Goal: Task Accomplishment & Management: Complete application form

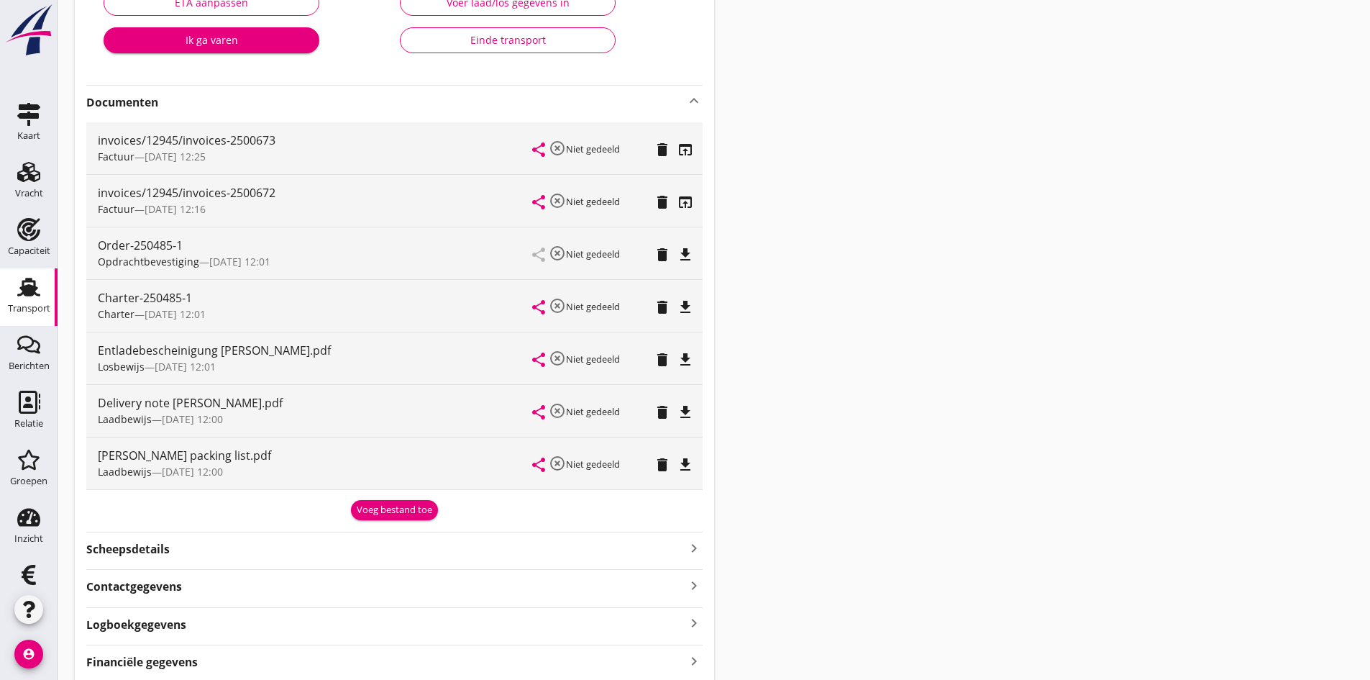
scroll to position [345, 0]
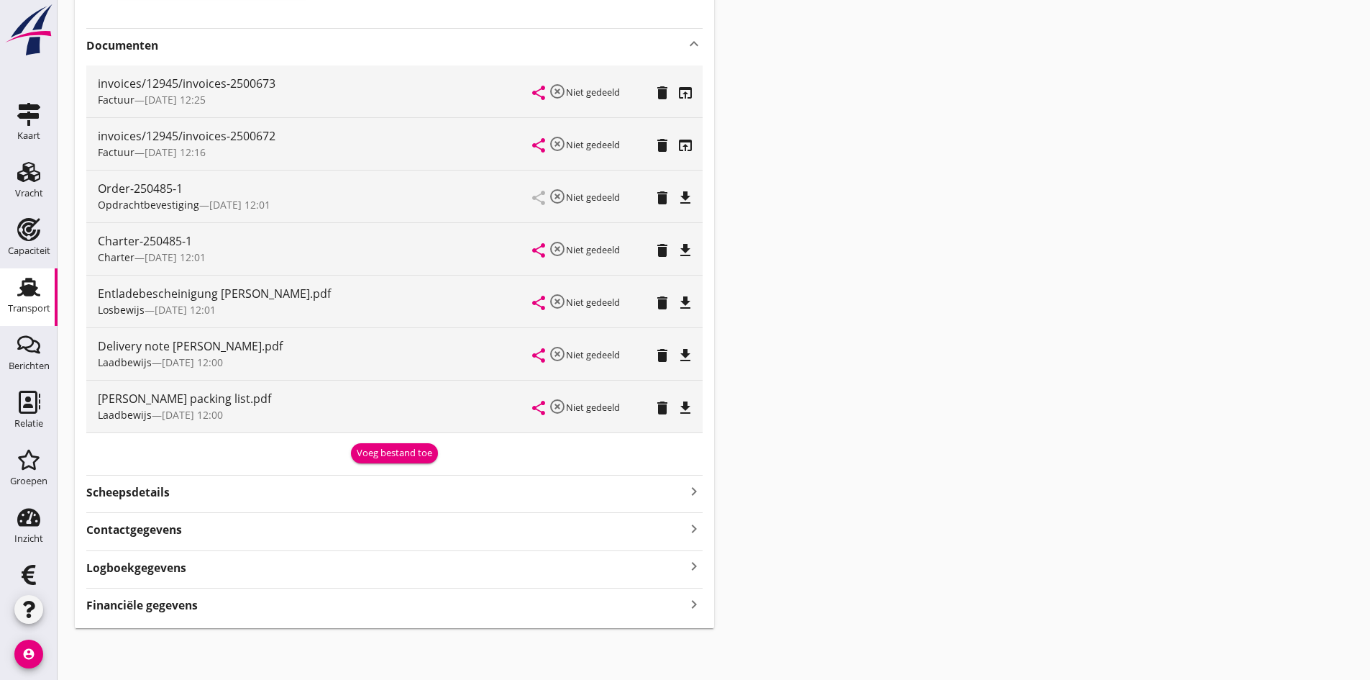
click at [689, 604] on icon "keyboard_arrow_right" at bounding box center [694, 603] width 17 height 19
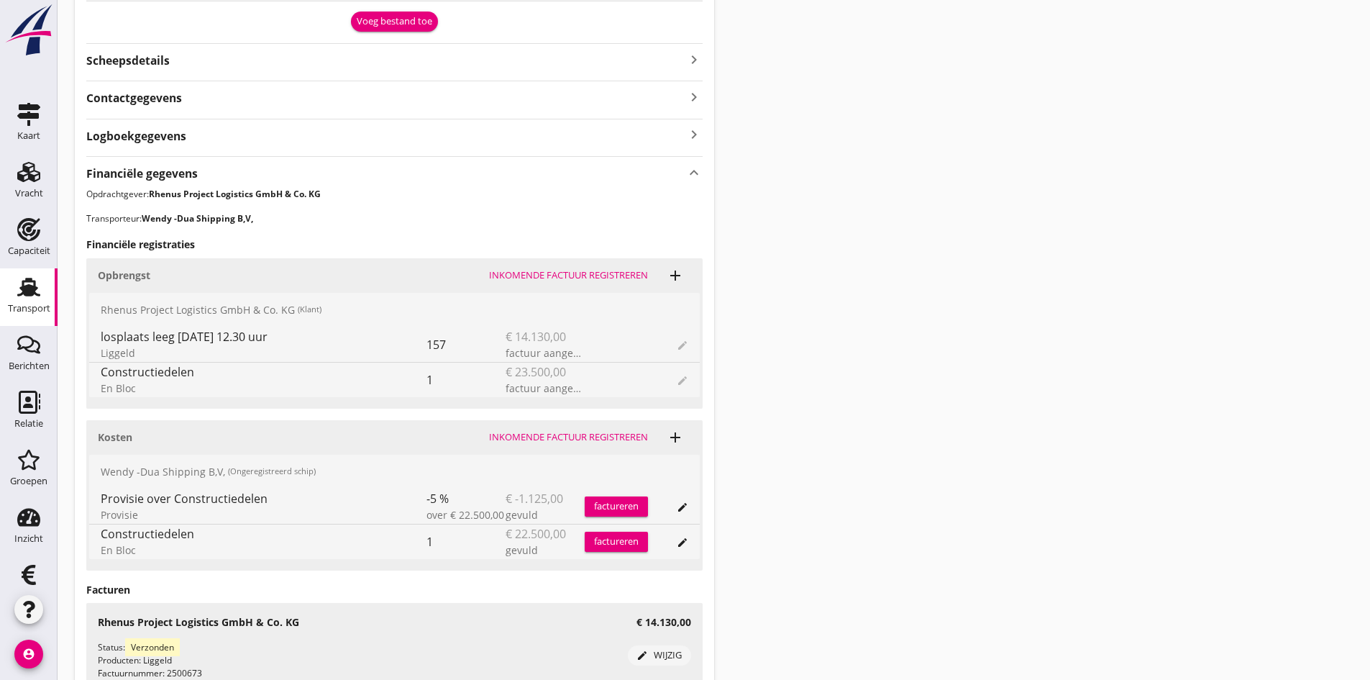
scroll to position [992, 0]
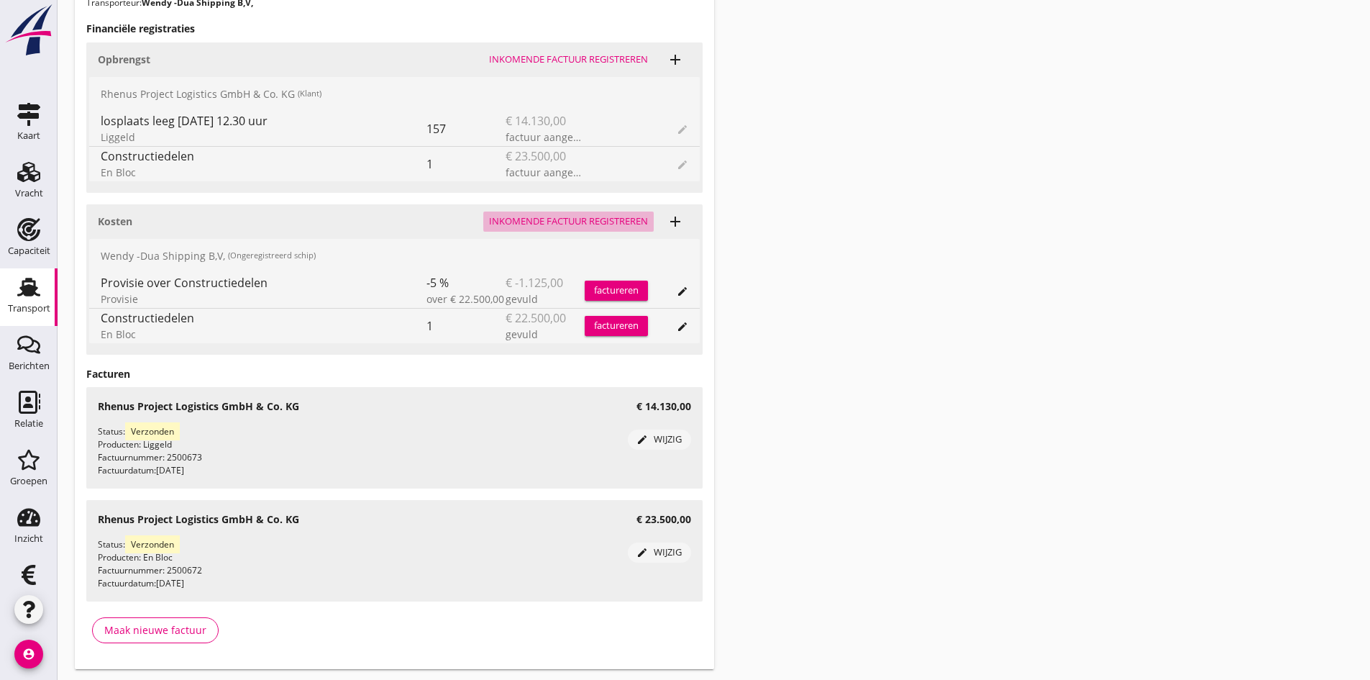
click at [543, 216] on div "Inkomende factuur registreren" at bounding box center [568, 221] width 159 height 14
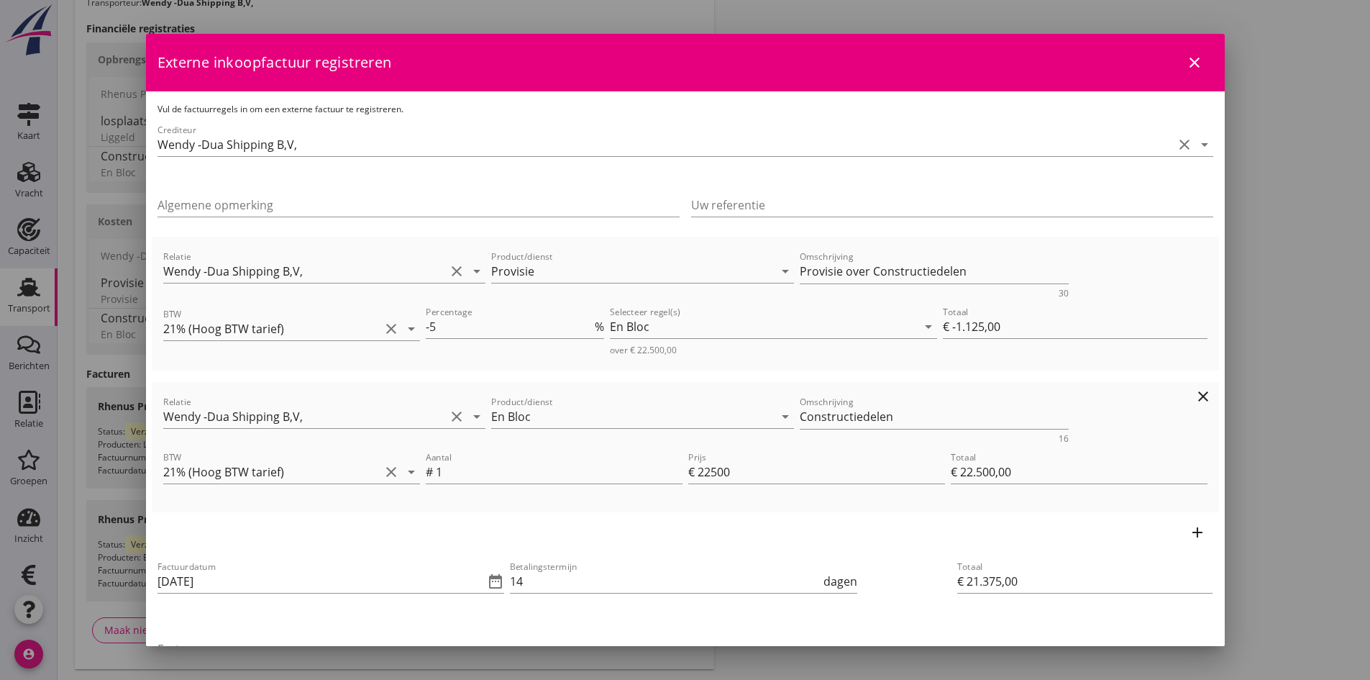
scroll to position [144, 0]
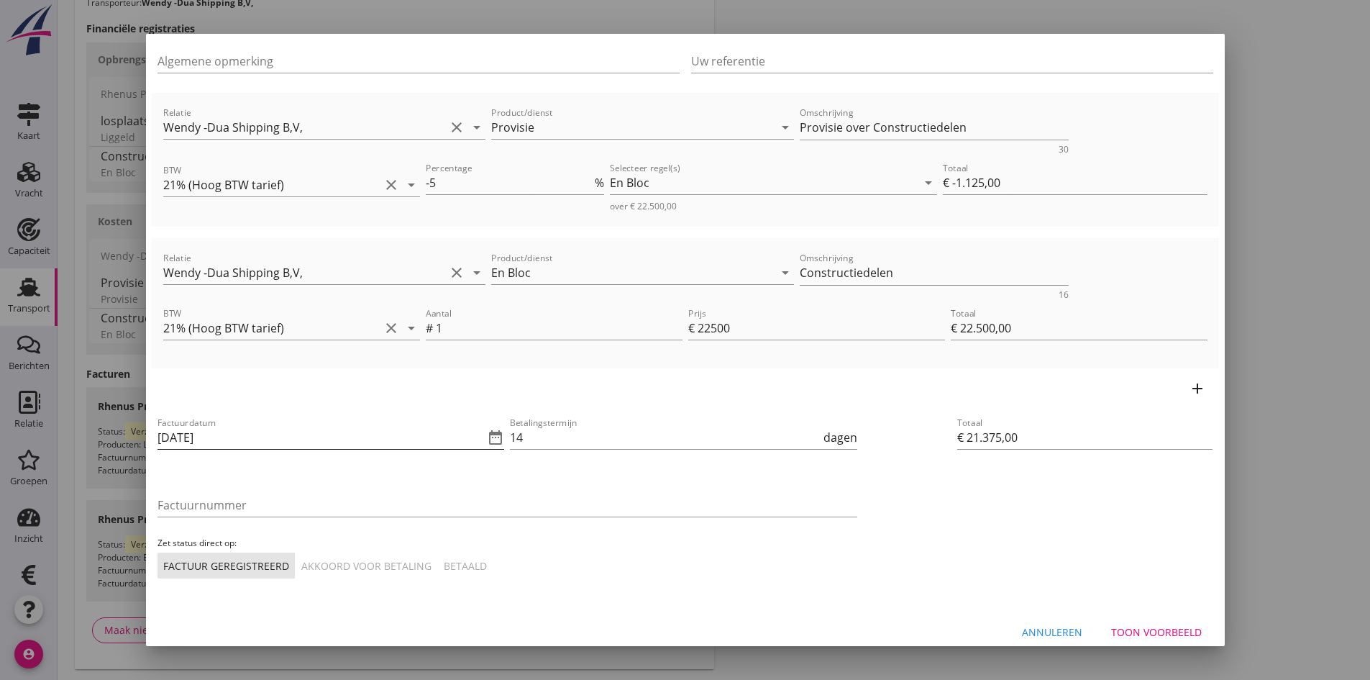
click at [280, 440] on input "[DATE]" at bounding box center [321, 437] width 327 height 23
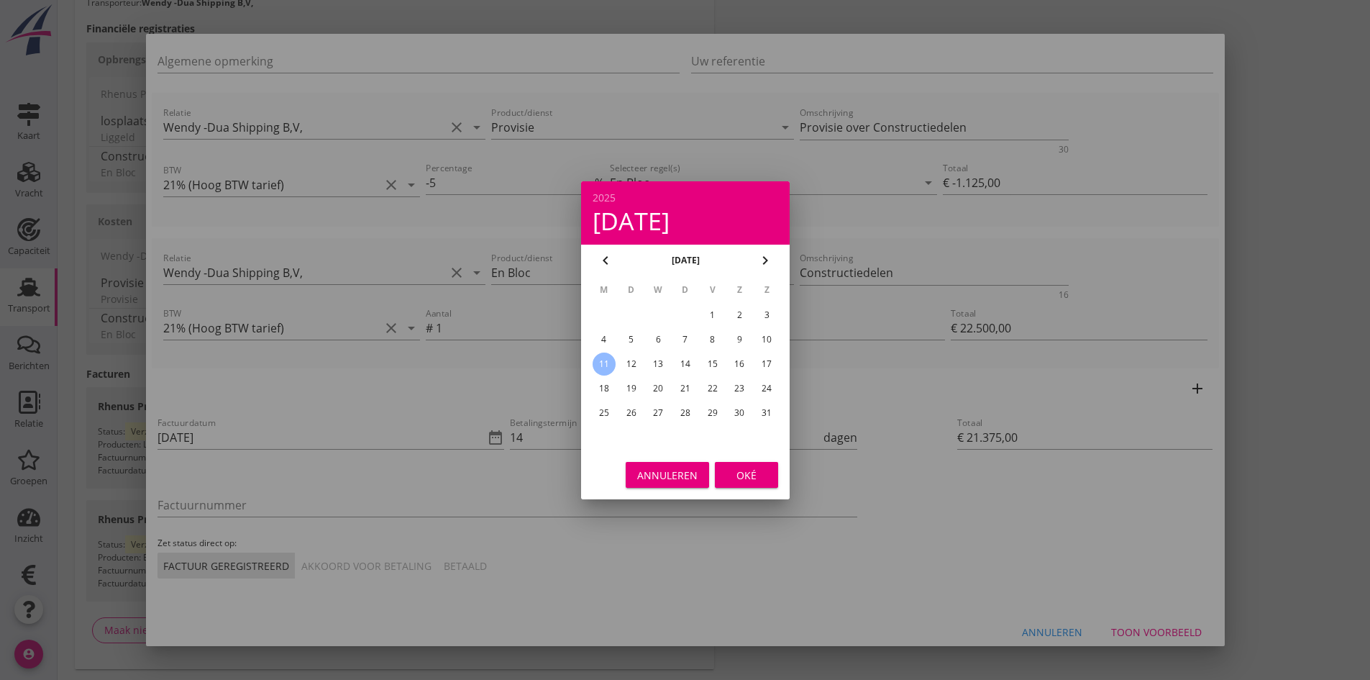
click at [660, 336] on div "6" at bounding box center [658, 339] width 23 height 23
type input "[DATE]"
click at [742, 470] on div "Oké" at bounding box center [747, 474] width 40 height 15
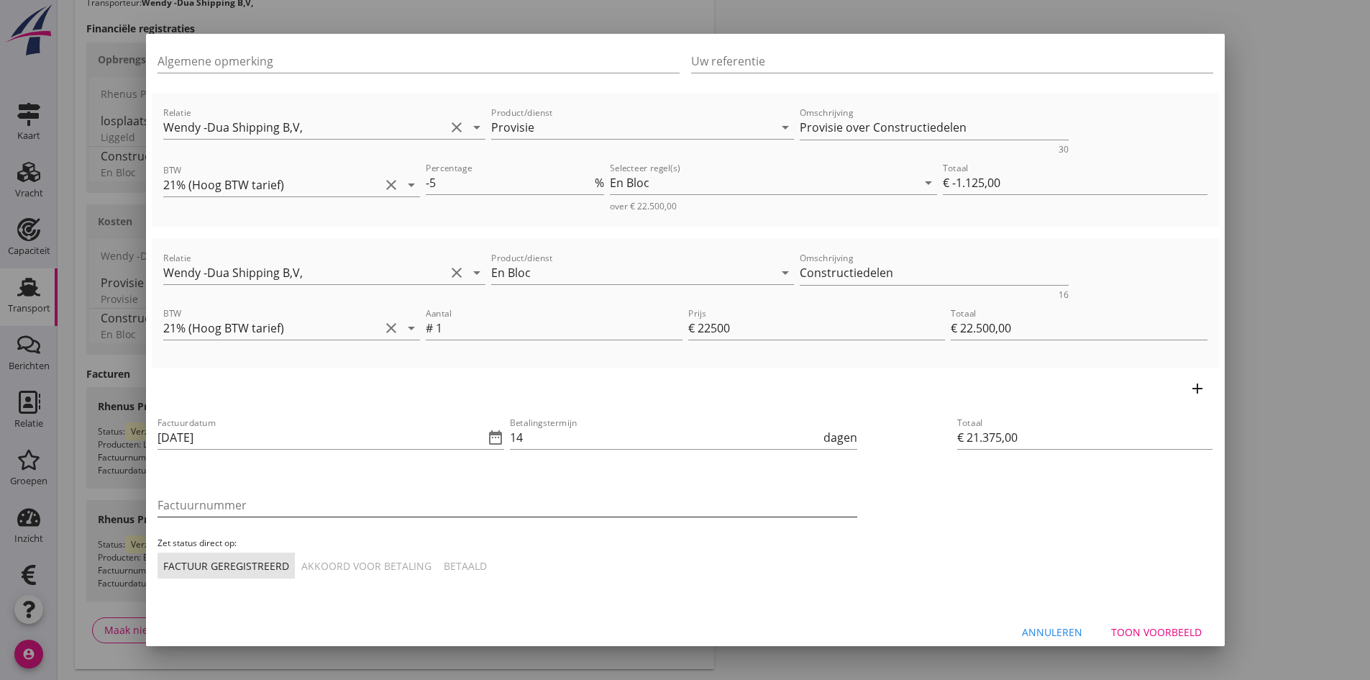
click at [288, 506] on input "Factuurnummer" at bounding box center [508, 504] width 700 height 23
type input "2025 15"
click at [338, 570] on div "Akkoord voor betaling" at bounding box center [366, 565] width 130 height 15
click at [1137, 630] on div "Toon voorbeeld" at bounding box center [1156, 631] width 91 height 15
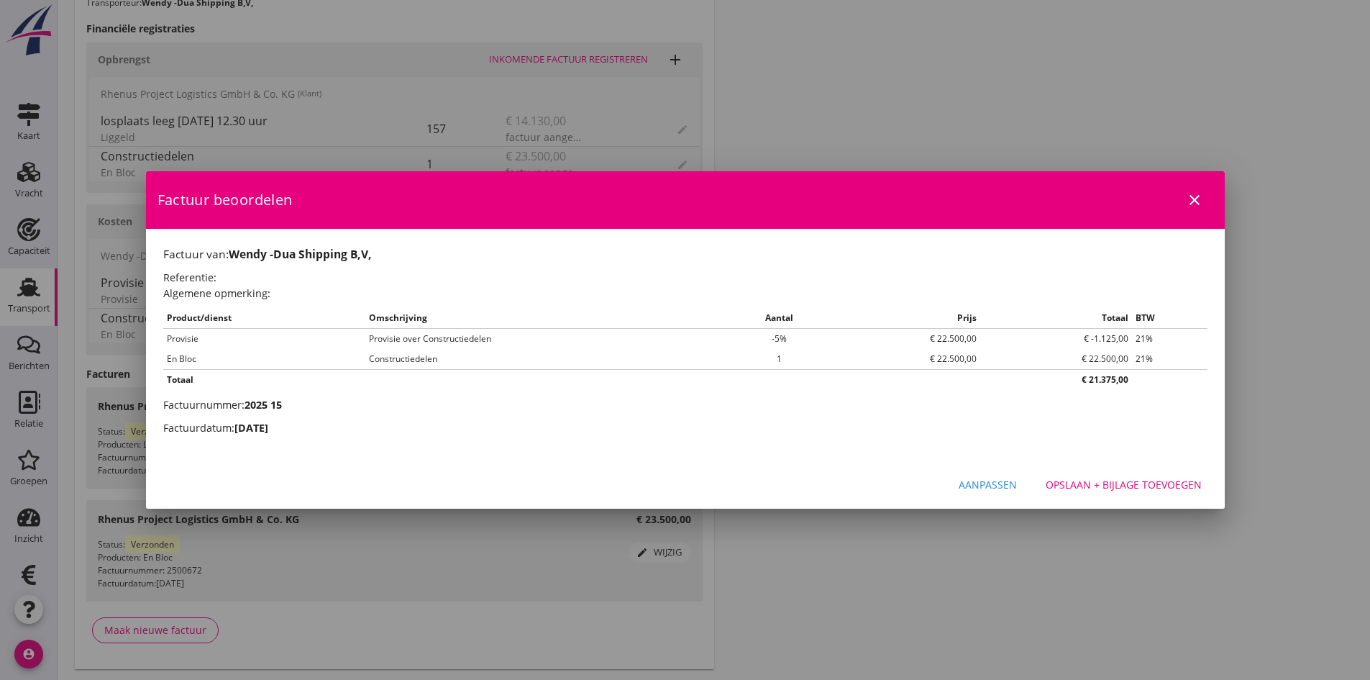
scroll to position [0, 0]
click at [1086, 483] on div "Opslaan + bijlage toevoegen" at bounding box center [1124, 484] width 156 height 15
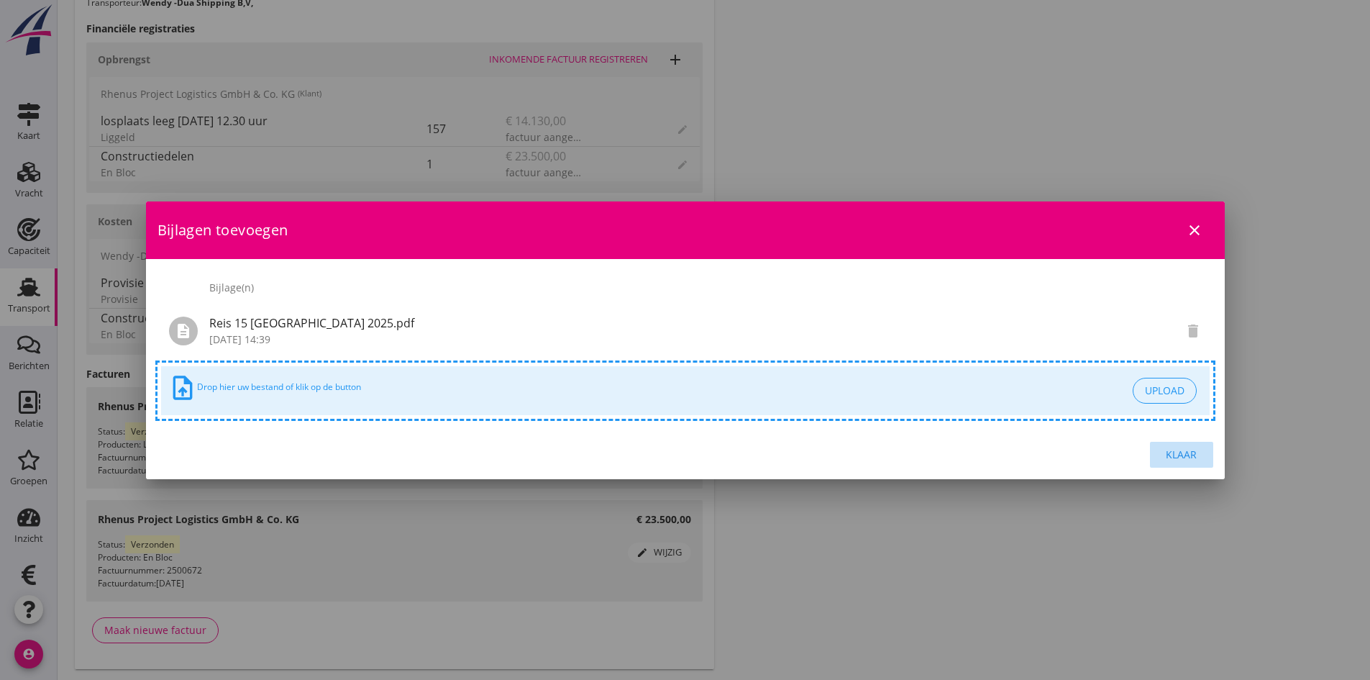
click at [1183, 451] on div "Klaar" at bounding box center [1182, 454] width 40 height 15
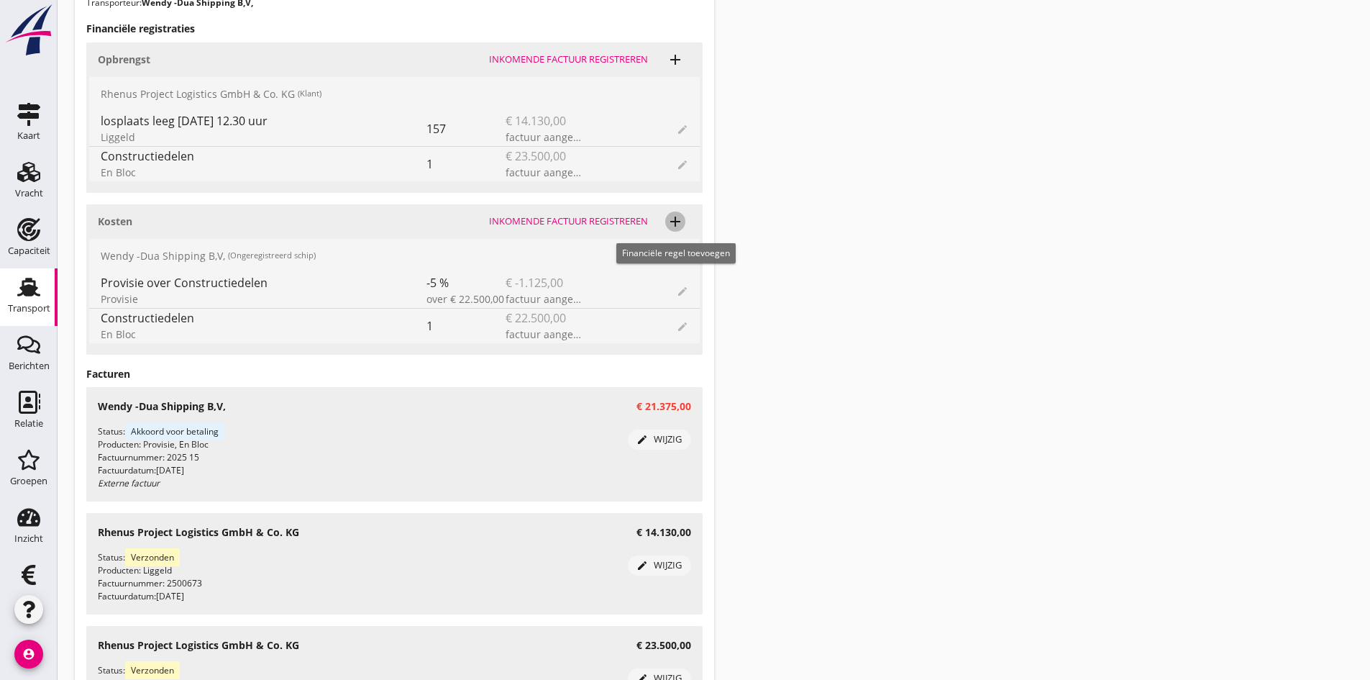
click at [671, 222] on icon "add" at bounding box center [675, 221] width 17 height 17
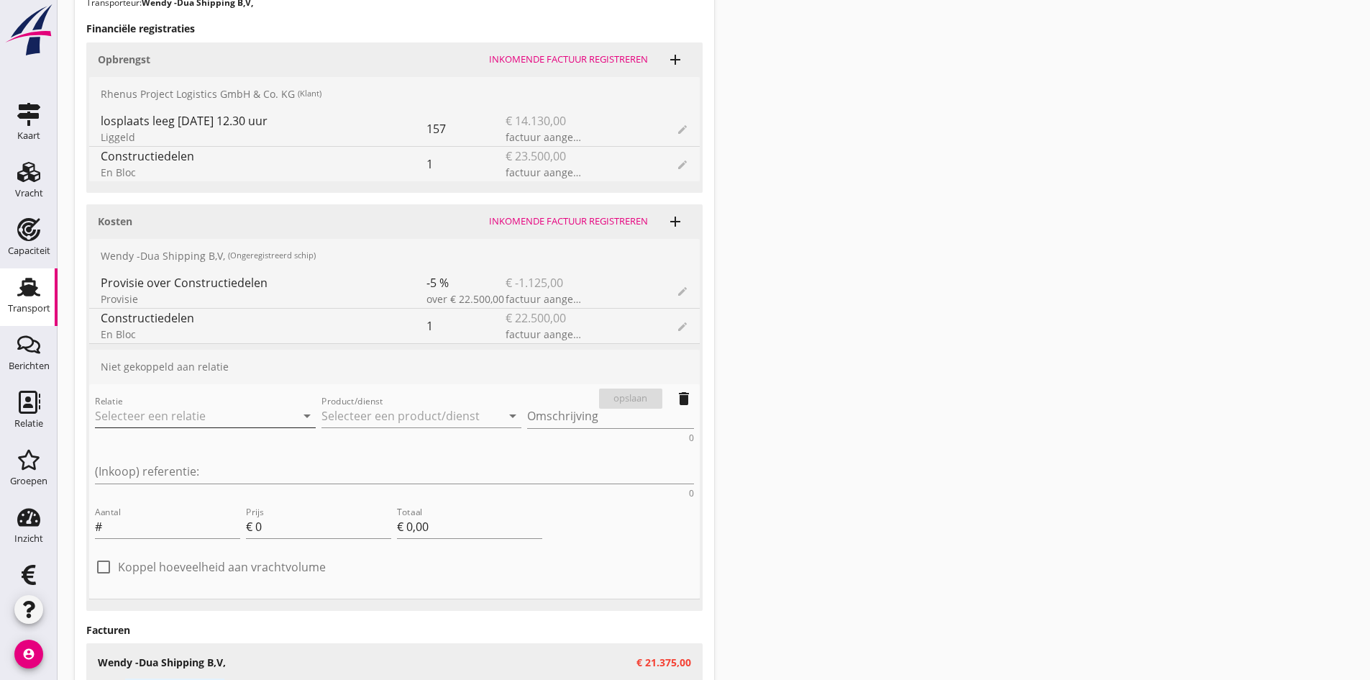
click at [191, 414] on input "Relatie" at bounding box center [185, 415] width 181 height 23
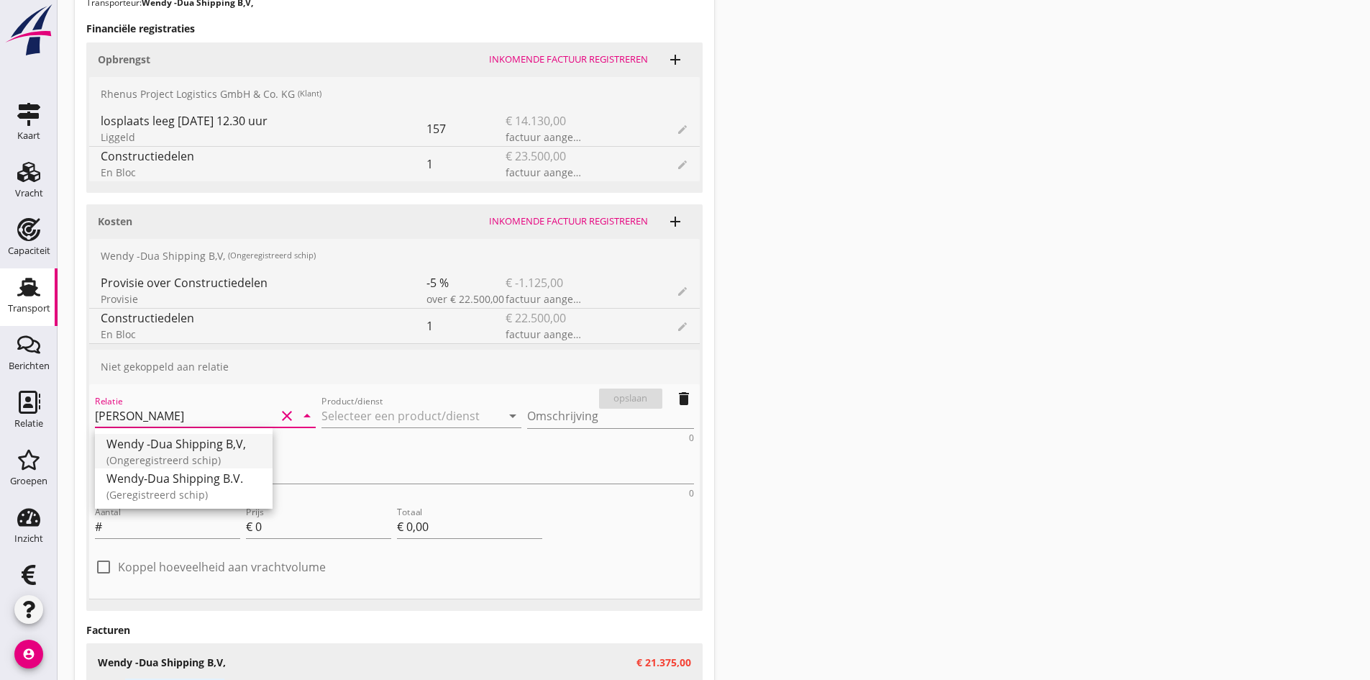
click at [176, 443] on div "Wendy -Dua Shipping B,V," at bounding box center [183, 443] width 155 height 17
type input "Wendy -Dua Shipping B,V,"
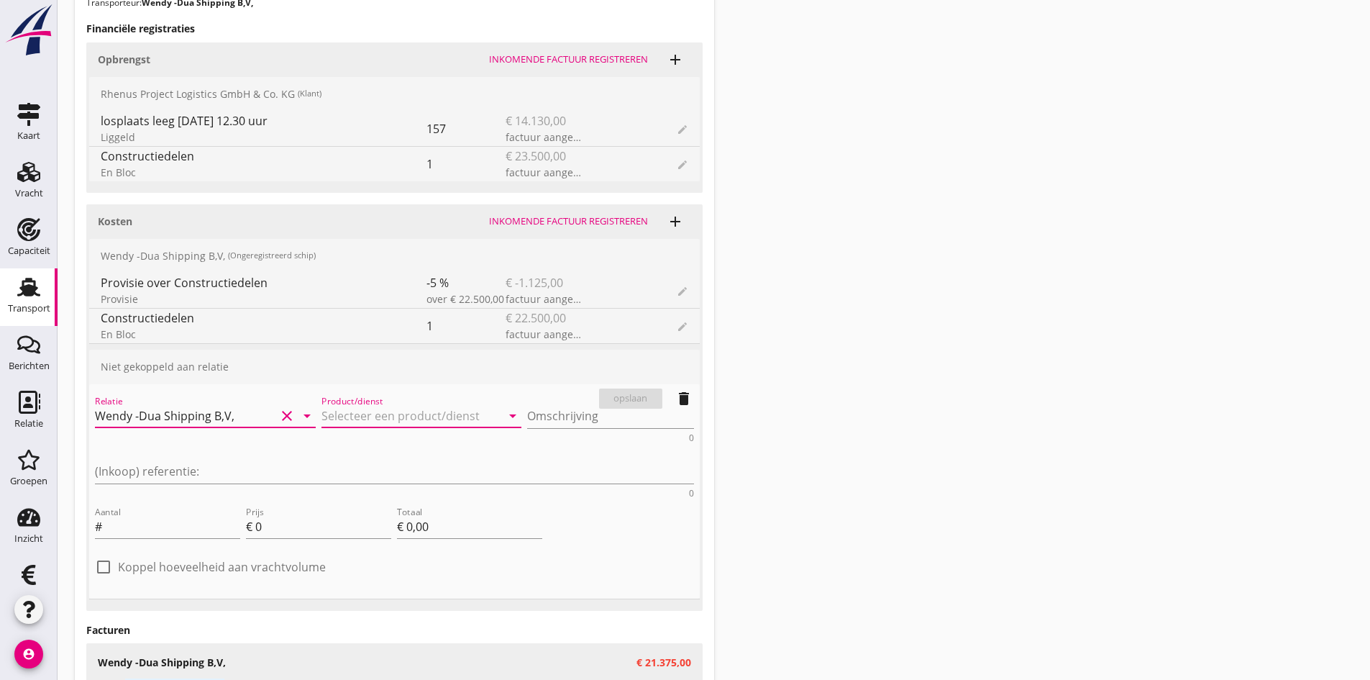
click at [322, 413] on input "Product/dienst" at bounding box center [412, 415] width 181 height 23
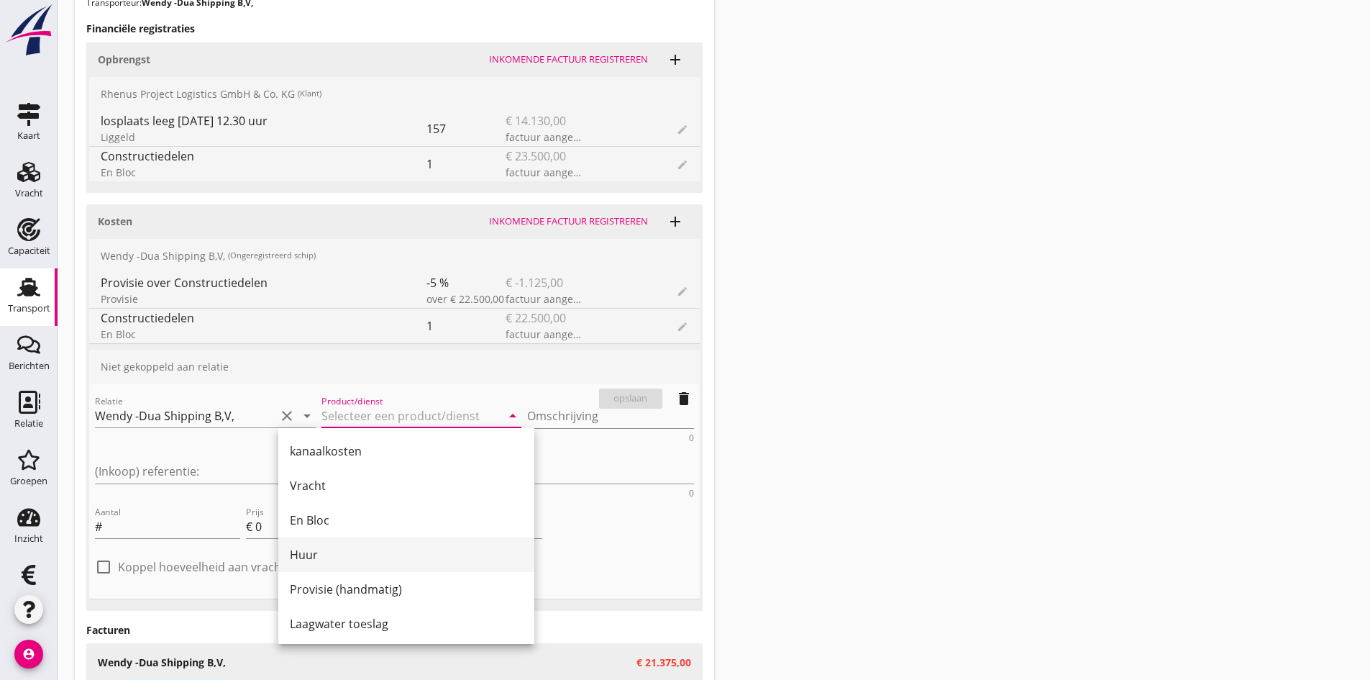
scroll to position [72, 0]
click at [324, 621] on div "Liggeld" at bounding box center [406, 620] width 233 height 17
type input "Liggeld"
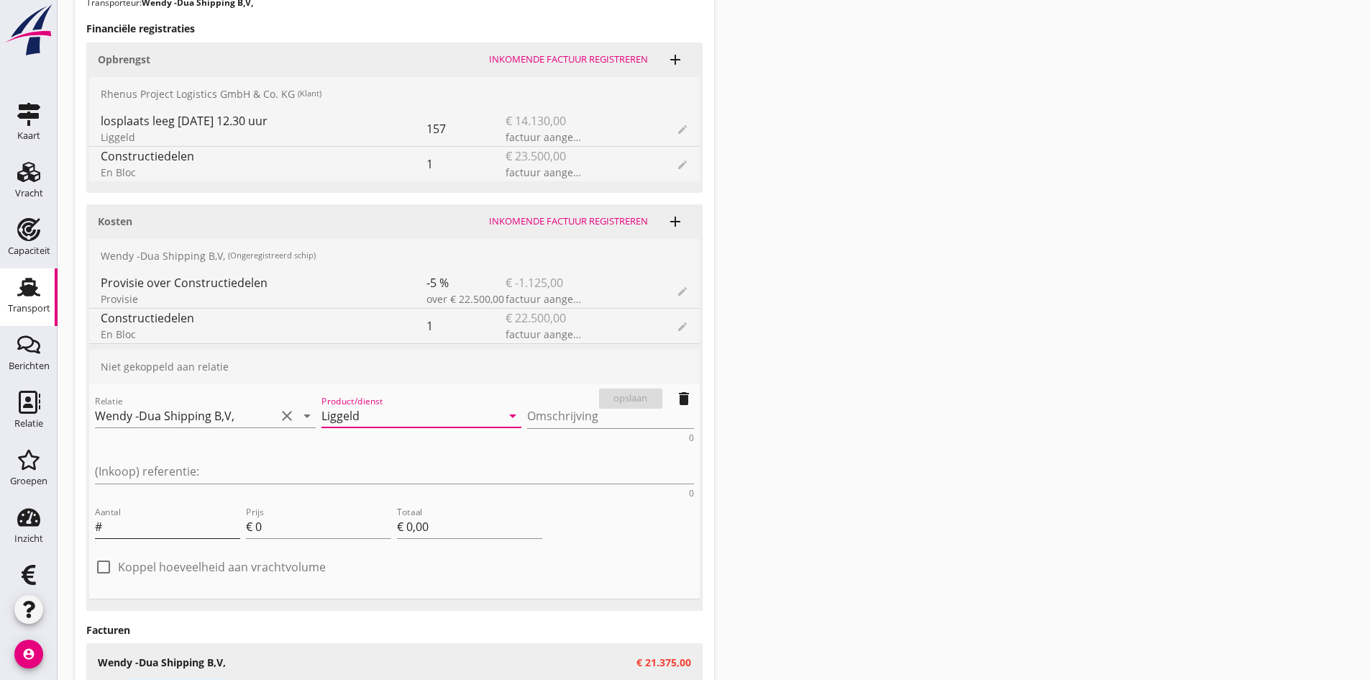
click at [182, 515] on input "Aantal" at bounding box center [172, 526] width 135 height 23
type input "157"
click at [335, 515] on input "0" at bounding box center [323, 526] width 136 height 23
type input "8"
type input "€ 1.256,00"
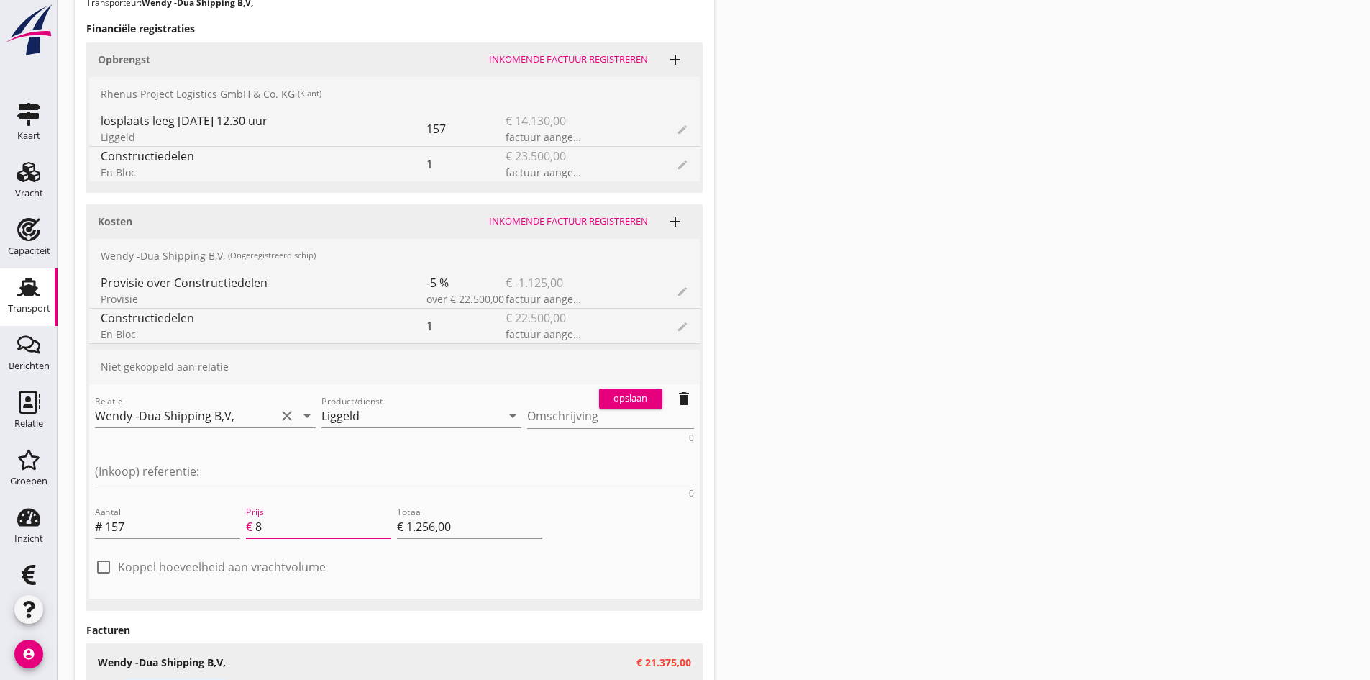
type input "83"
type input "€ 13.031,00"
type input "€ 0,00"
type input "83.6"
type input "€ 13.125,20"
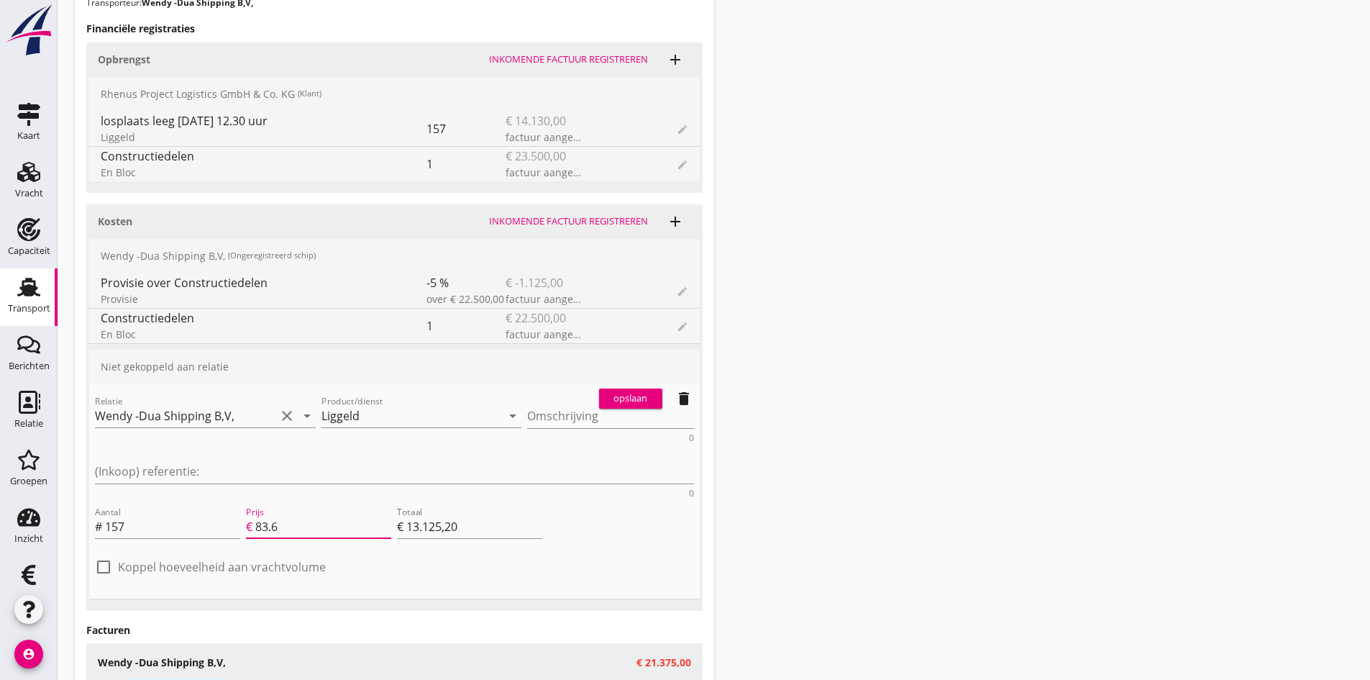
type input "83.64"
type input "€ 13.131,48"
type input "83.64"
click at [527, 417] on textarea "Omschrijving" at bounding box center [610, 416] width 167 height 24
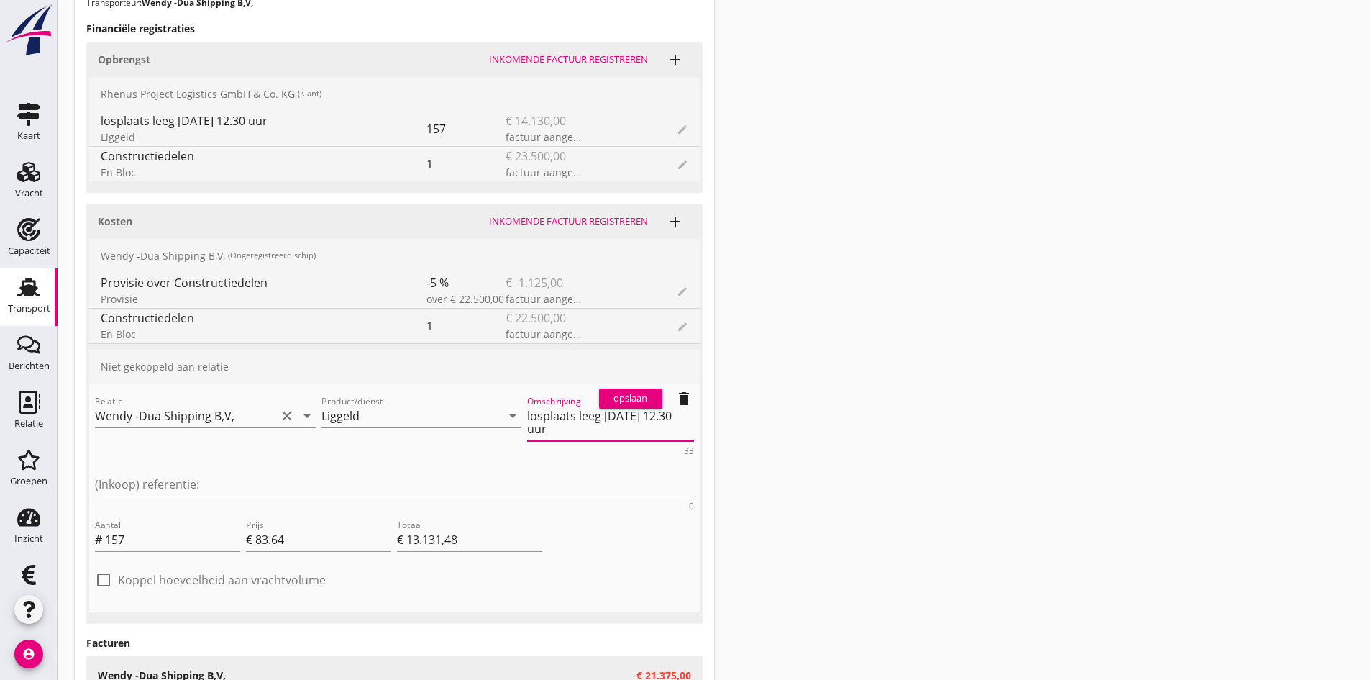
type textarea "losplaats leeg [DATE] 12.30 uur"
click at [632, 399] on div "opslaan" at bounding box center [631, 398] width 52 height 14
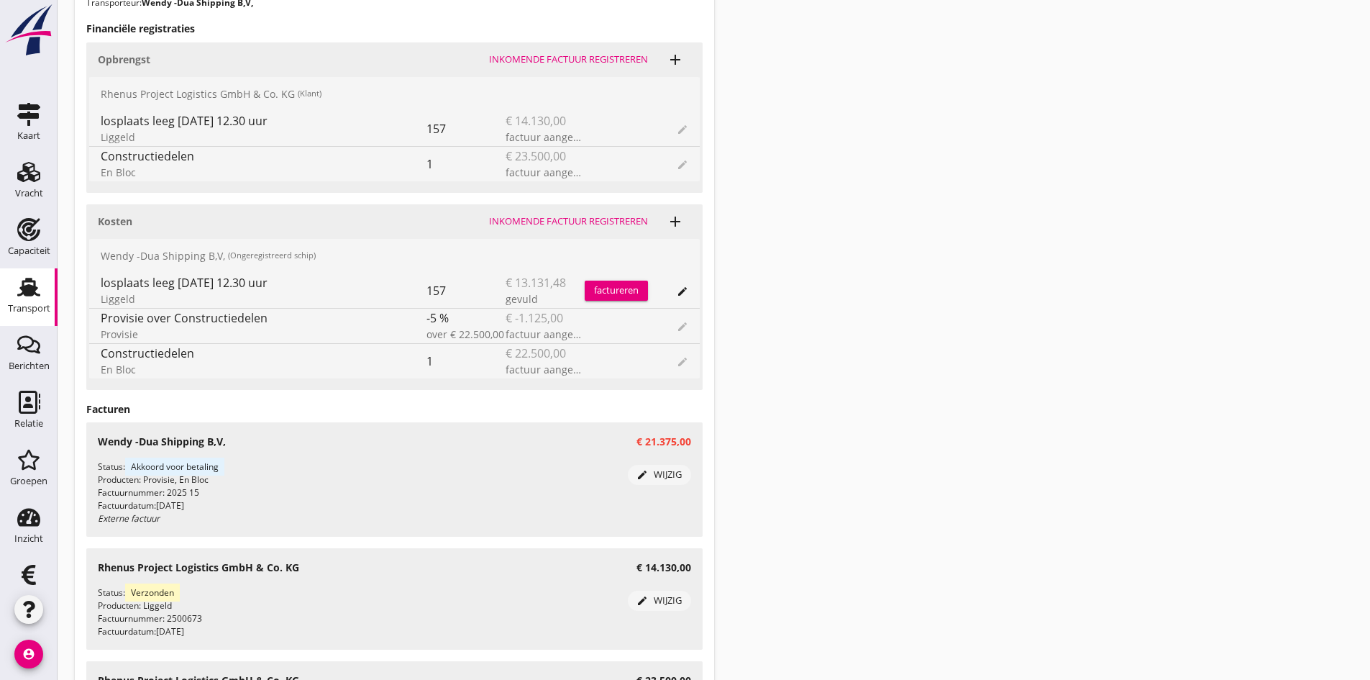
click at [574, 219] on div "Inkomende factuur registreren" at bounding box center [568, 221] width 159 height 14
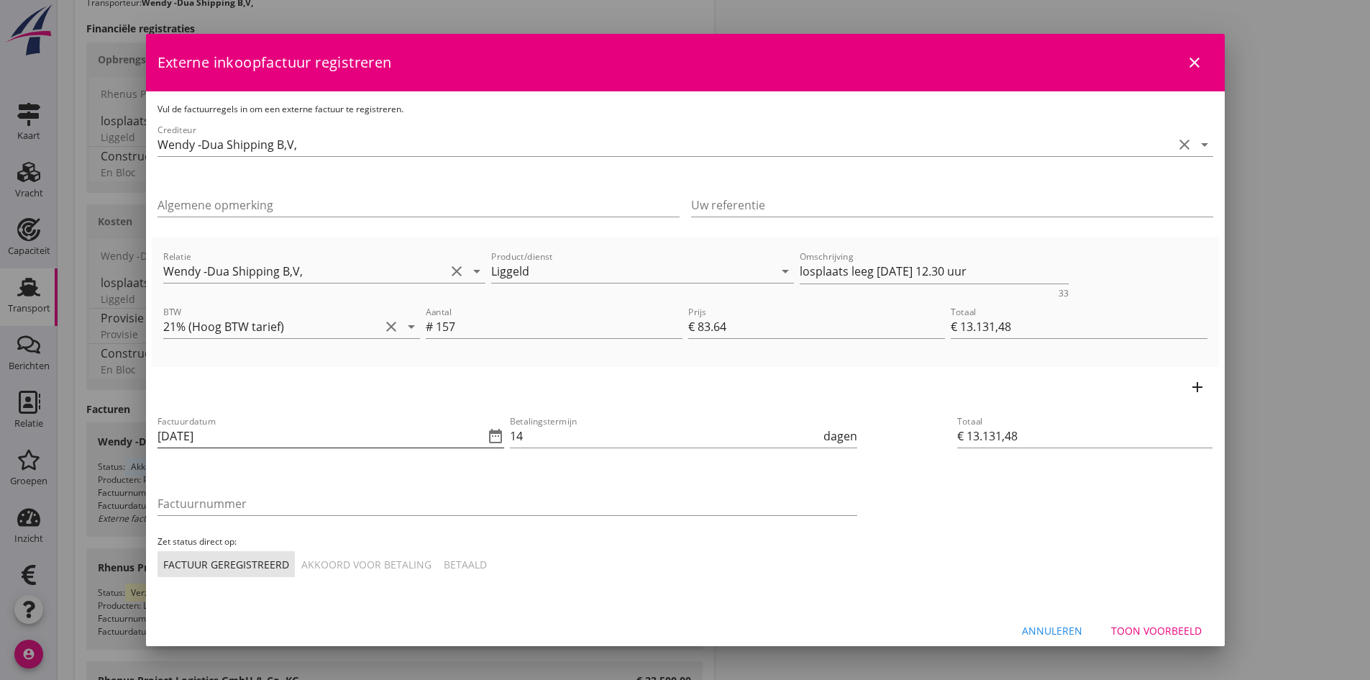
click at [288, 434] on input "[DATE]" at bounding box center [321, 435] width 327 height 23
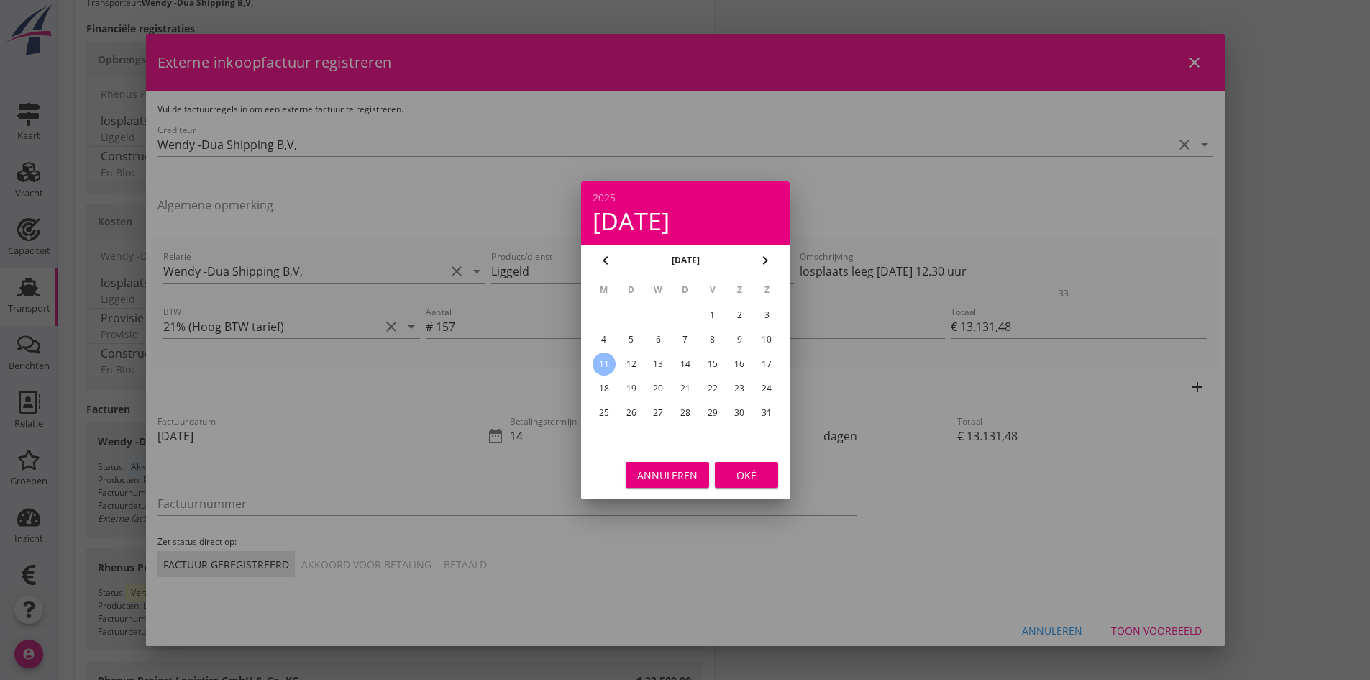
drag, startPoint x: 654, startPoint y: 338, endPoint x: 669, endPoint y: 369, distance: 34.4
click at [654, 339] on div "6" at bounding box center [658, 339] width 23 height 23
type input "[DATE]"
click at [721, 468] on button "Oké" at bounding box center [746, 475] width 63 height 26
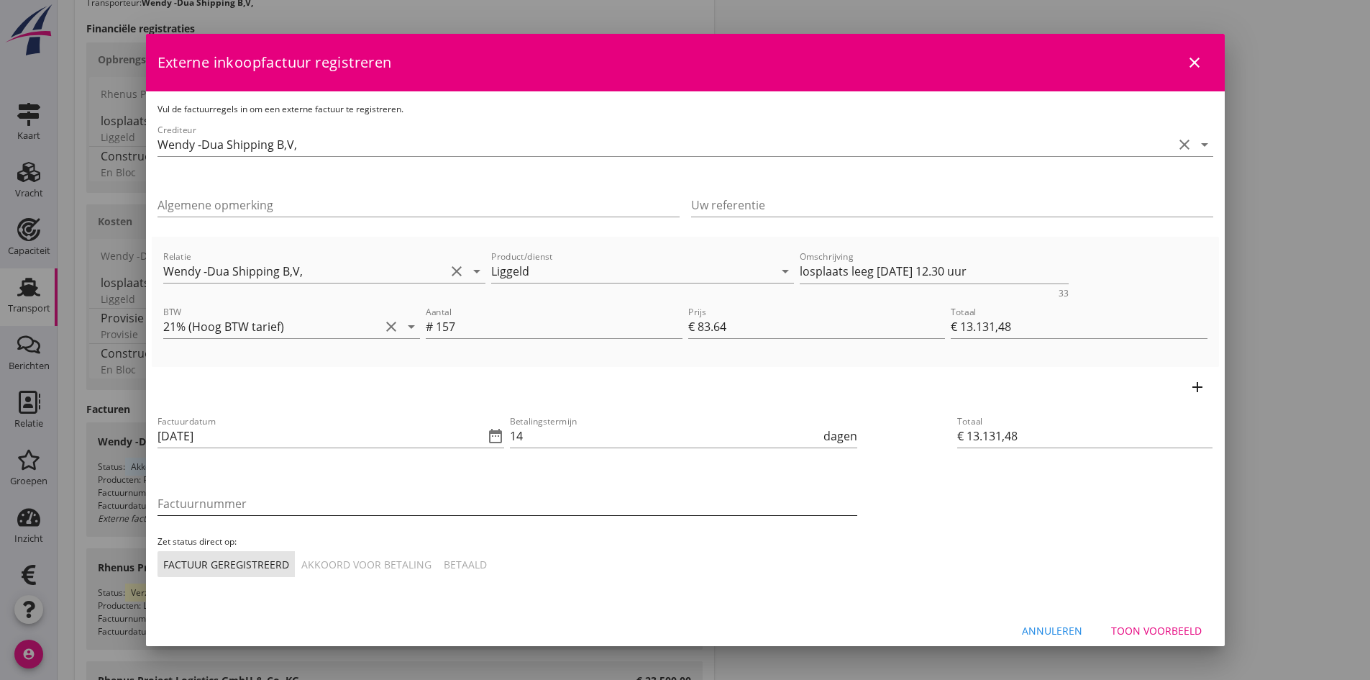
click at [206, 497] on input "Factuurnummer" at bounding box center [508, 503] width 700 height 23
type input "2025 15b"
click at [327, 559] on div "Akkoord voor betaling" at bounding box center [366, 564] width 130 height 15
click at [993, 274] on textarea "losplaats leeg [DATE] 12.30 uur" at bounding box center [934, 272] width 269 height 24
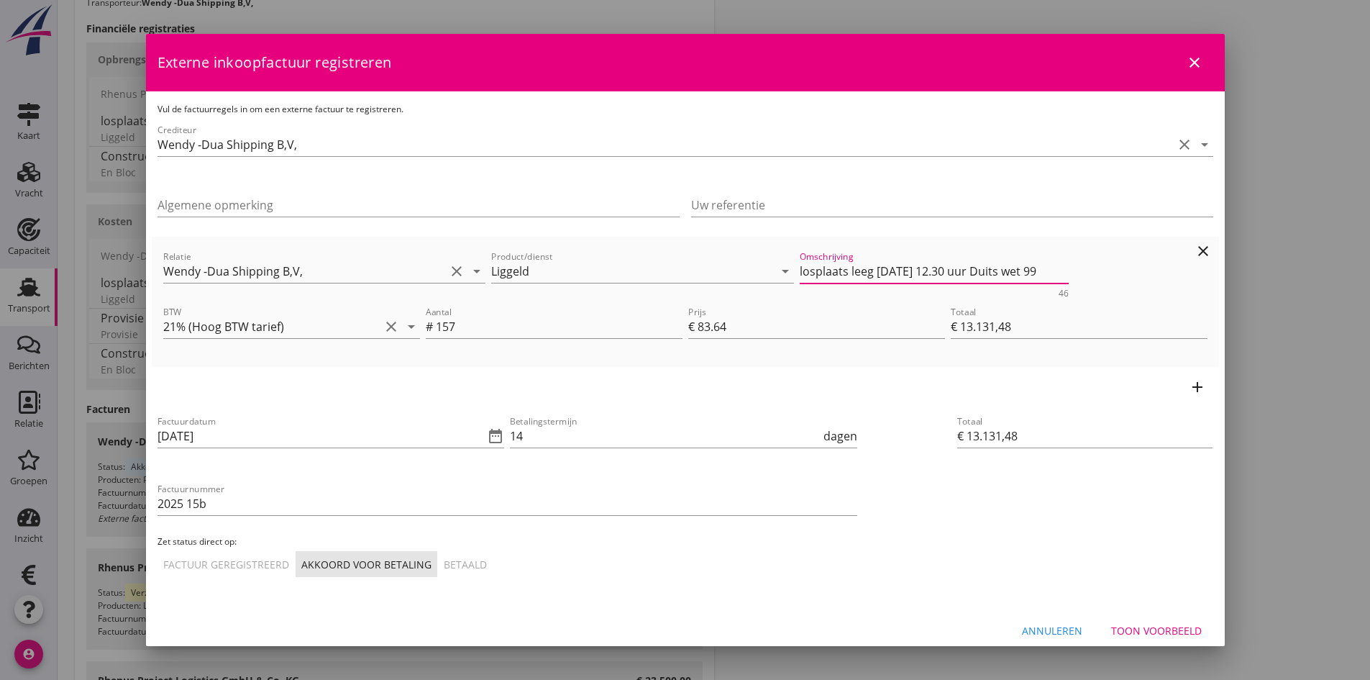
click at [1018, 274] on textarea "losplaats leeg [DATE] 12.30 uur Duits wet 99" at bounding box center [934, 272] width 269 height 24
type textarea "losplaats leeg [DATE] 12.30 uur Duits wett 99"
click at [1121, 629] on div "Toon voorbeeld" at bounding box center [1156, 630] width 91 height 15
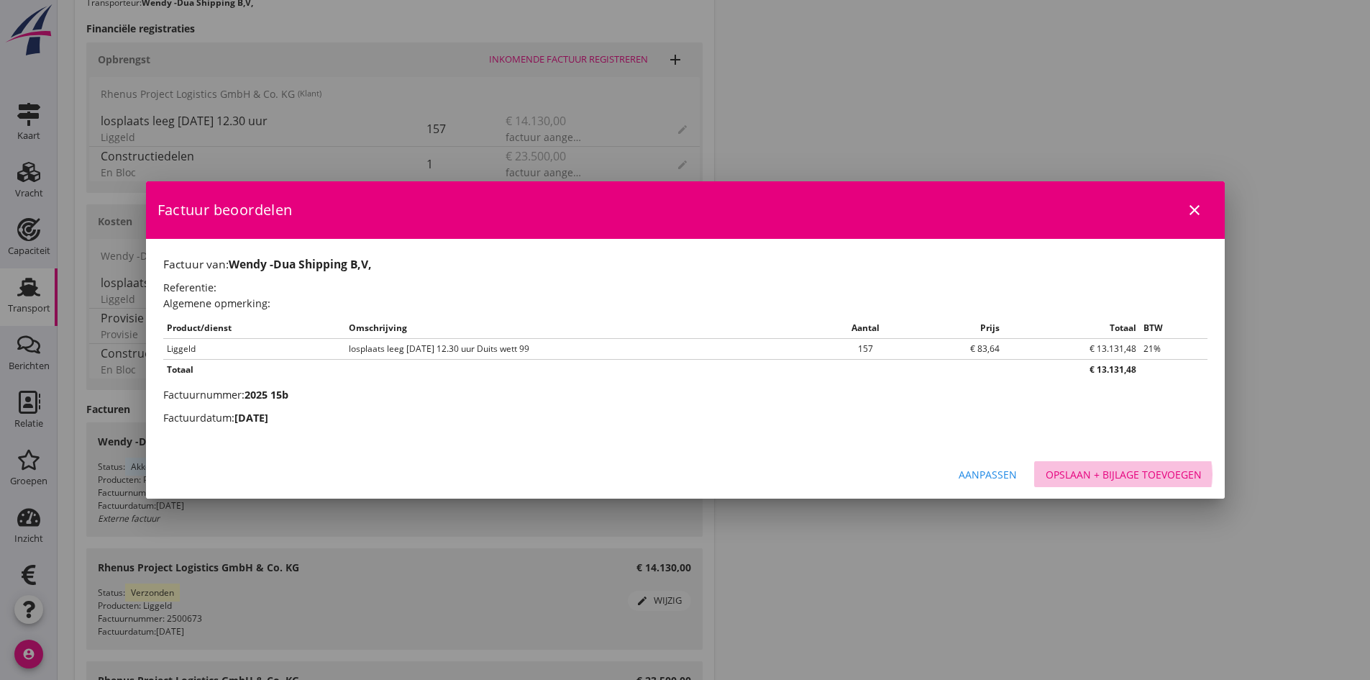
click at [1067, 473] on div "Opslaan + bijlage toevoegen" at bounding box center [1124, 474] width 156 height 15
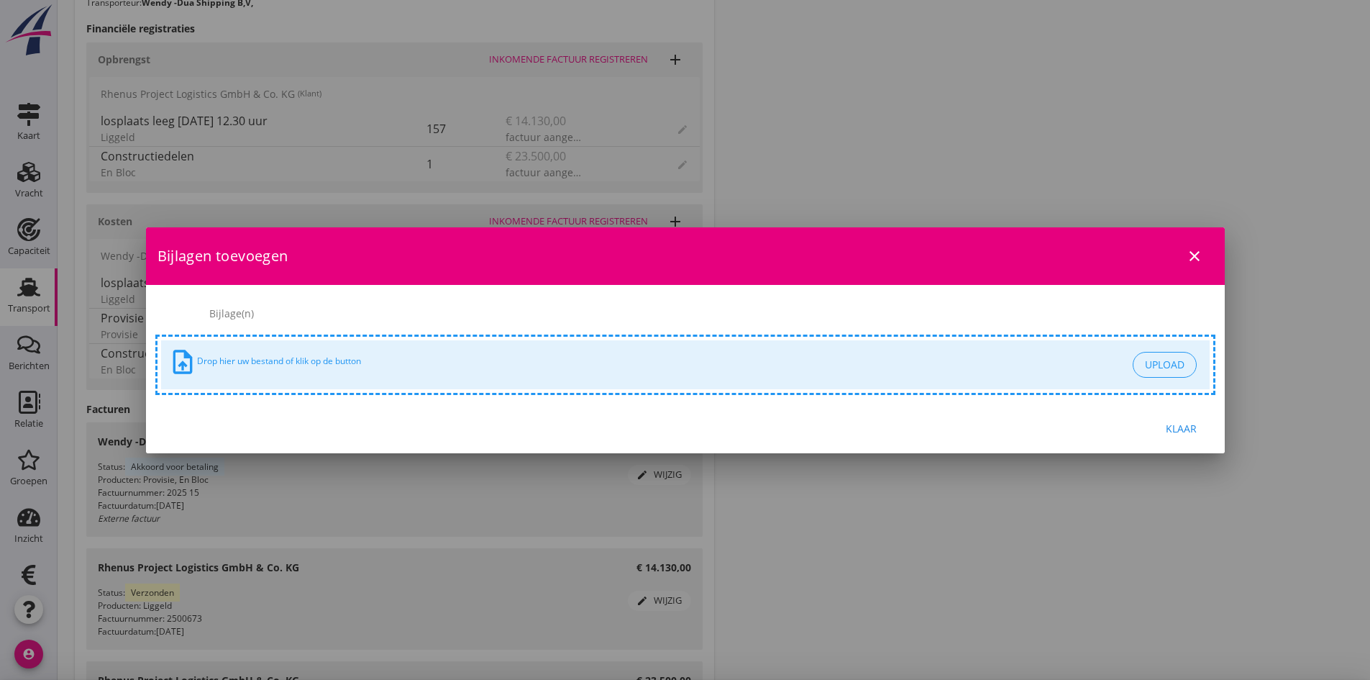
click at [268, 358] on div "upload_file Drop hier uw bestand of klik op de button" at bounding box center [647, 364] width 959 height 35
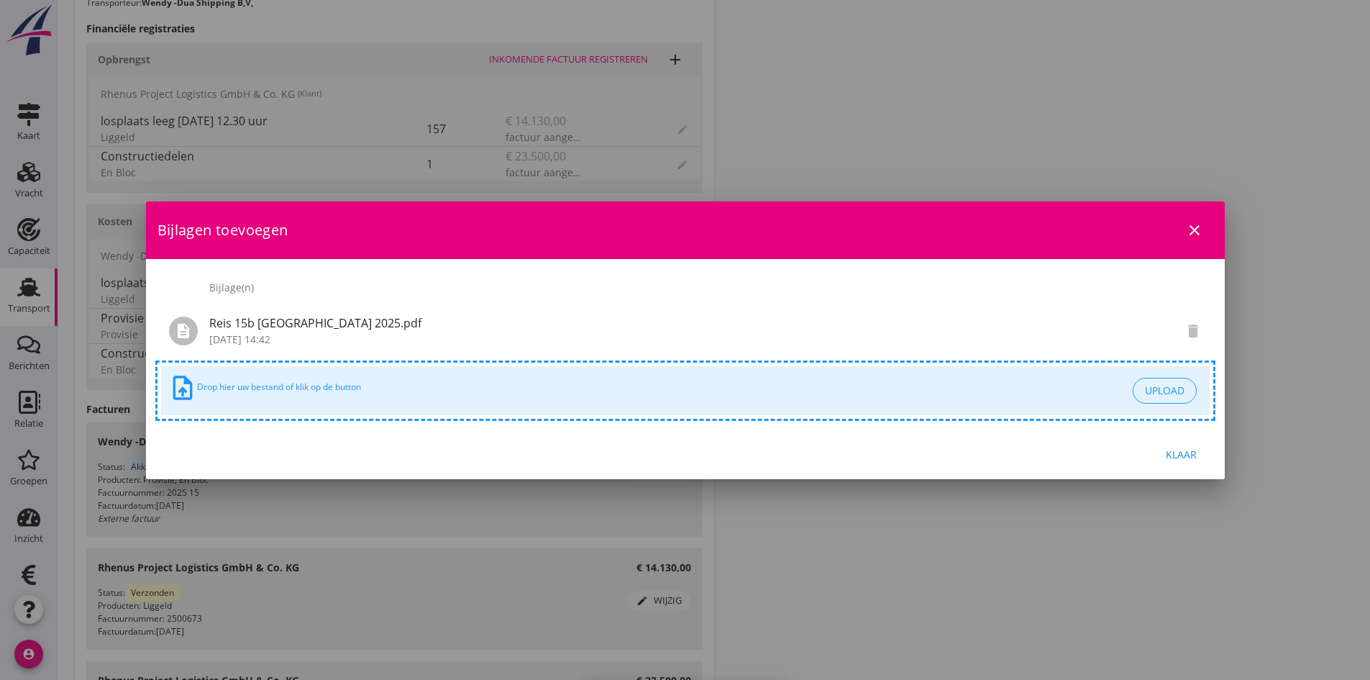
click at [1176, 454] on div "Klaar" at bounding box center [1182, 454] width 40 height 15
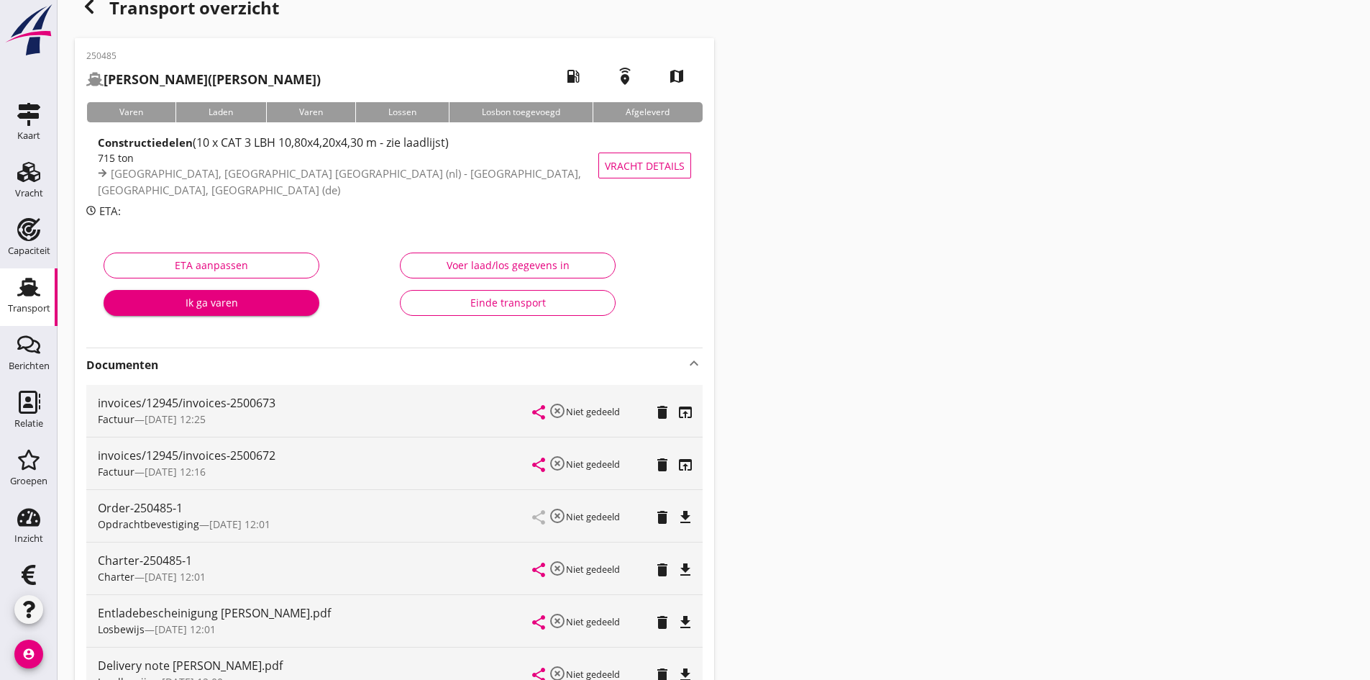
scroll to position [0, 0]
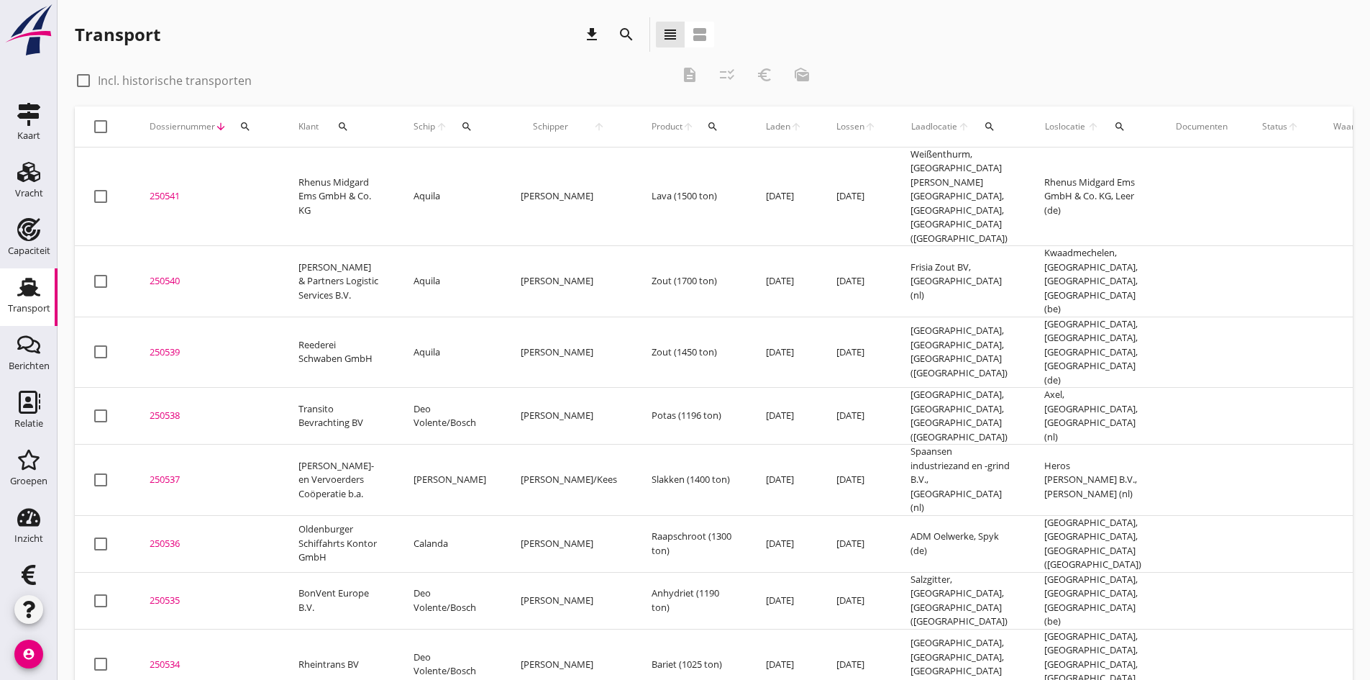
click at [166, 274] on div "250540" at bounding box center [207, 281] width 114 height 14
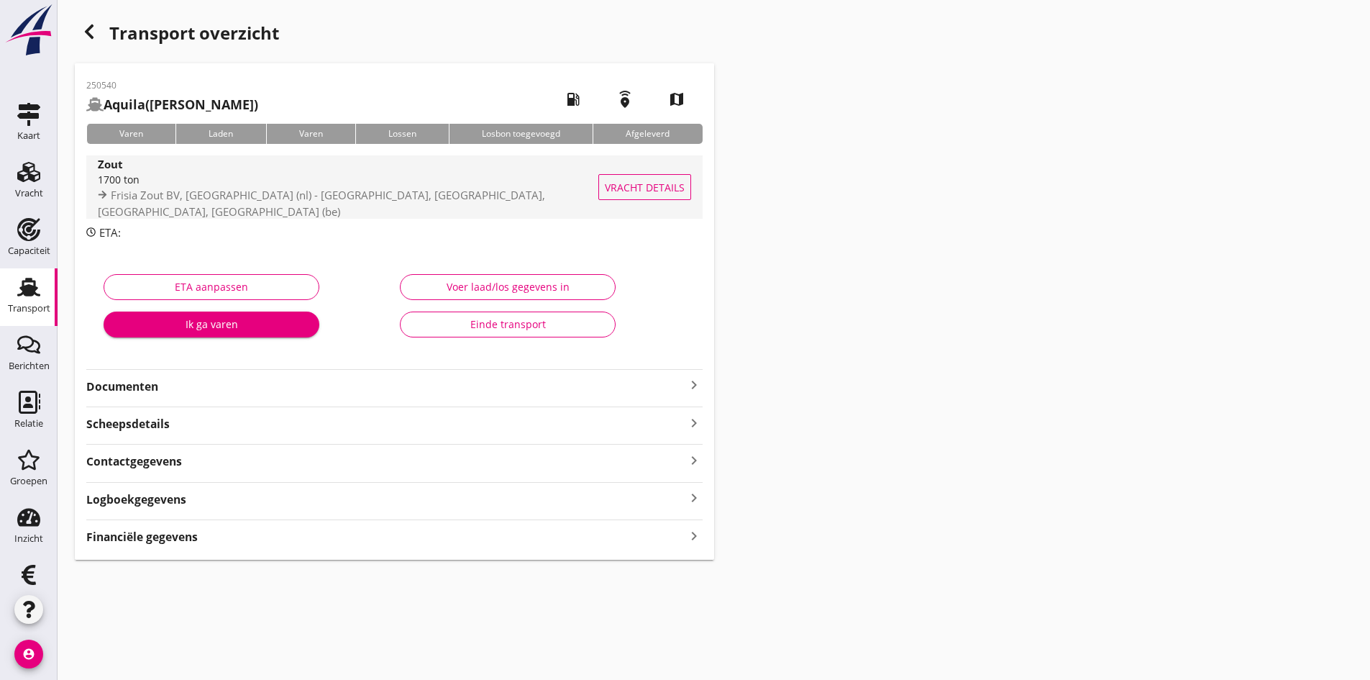
click at [144, 187] on div "1700 ton" at bounding box center [359, 179] width 523 height 15
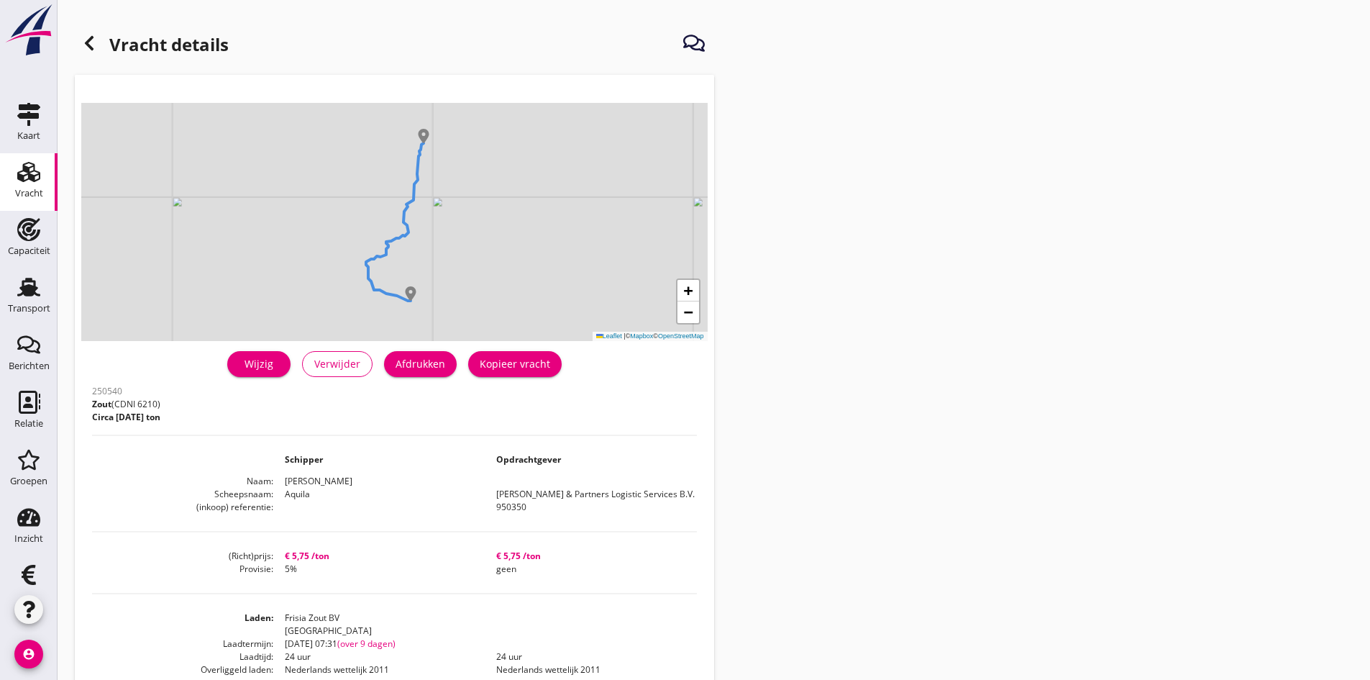
scroll to position [144, 0]
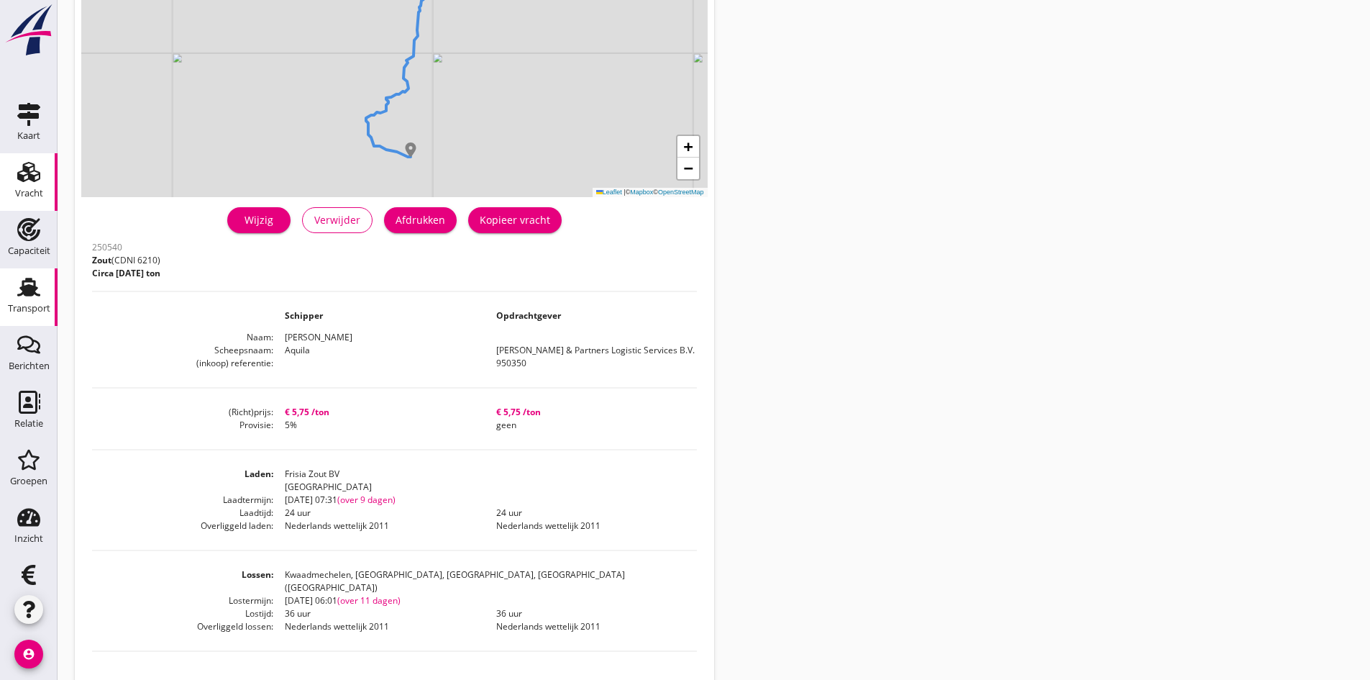
click at [27, 295] on use at bounding box center [28, 287] width 23 height 19
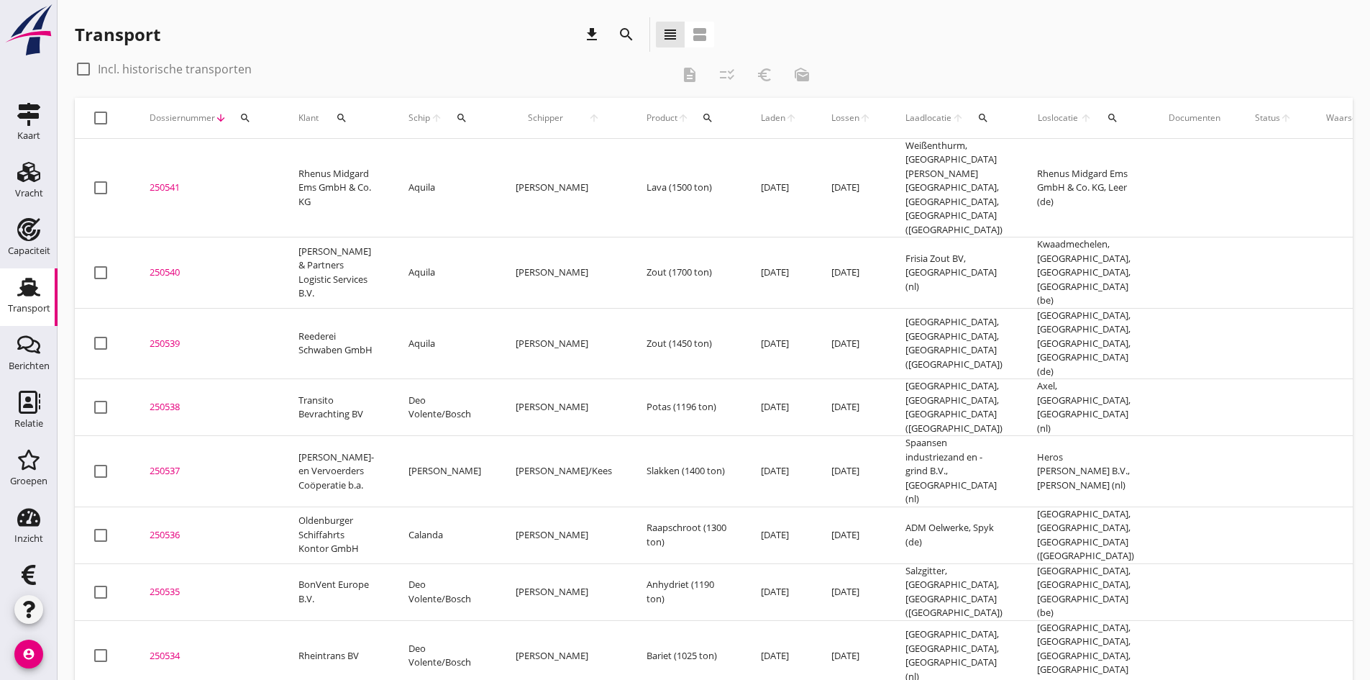
click at [166, 181] on div "250541" at bounding box center [207, 188] width 114 height 14
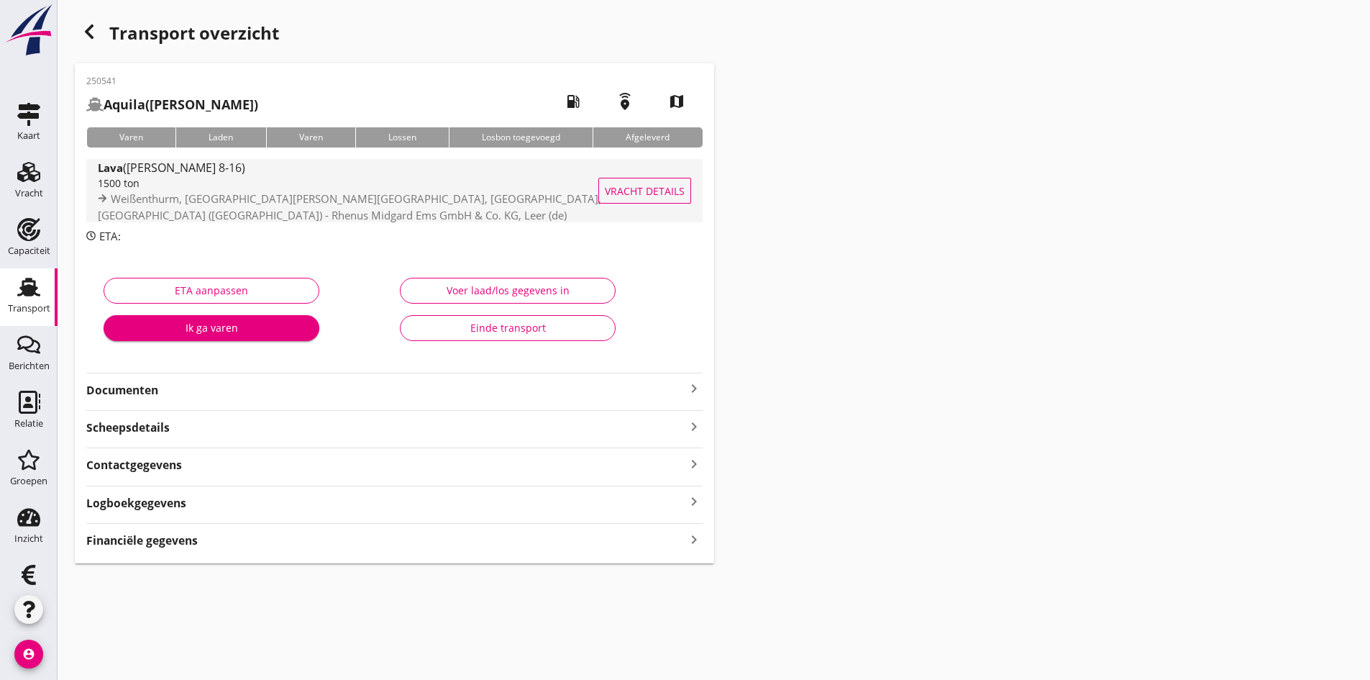
click at [145, 190] on div "1500 ton" at bounding box center [369, 183] width 542 height 15
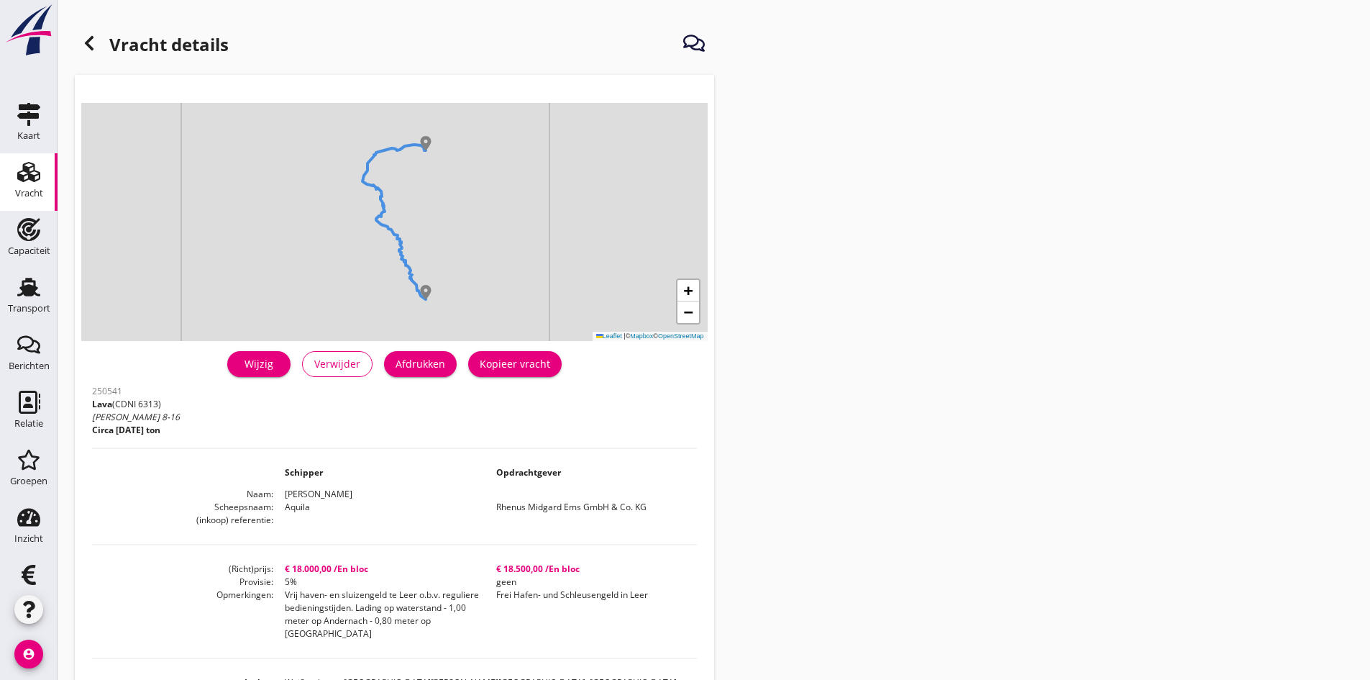
scroll to position [144, 0]
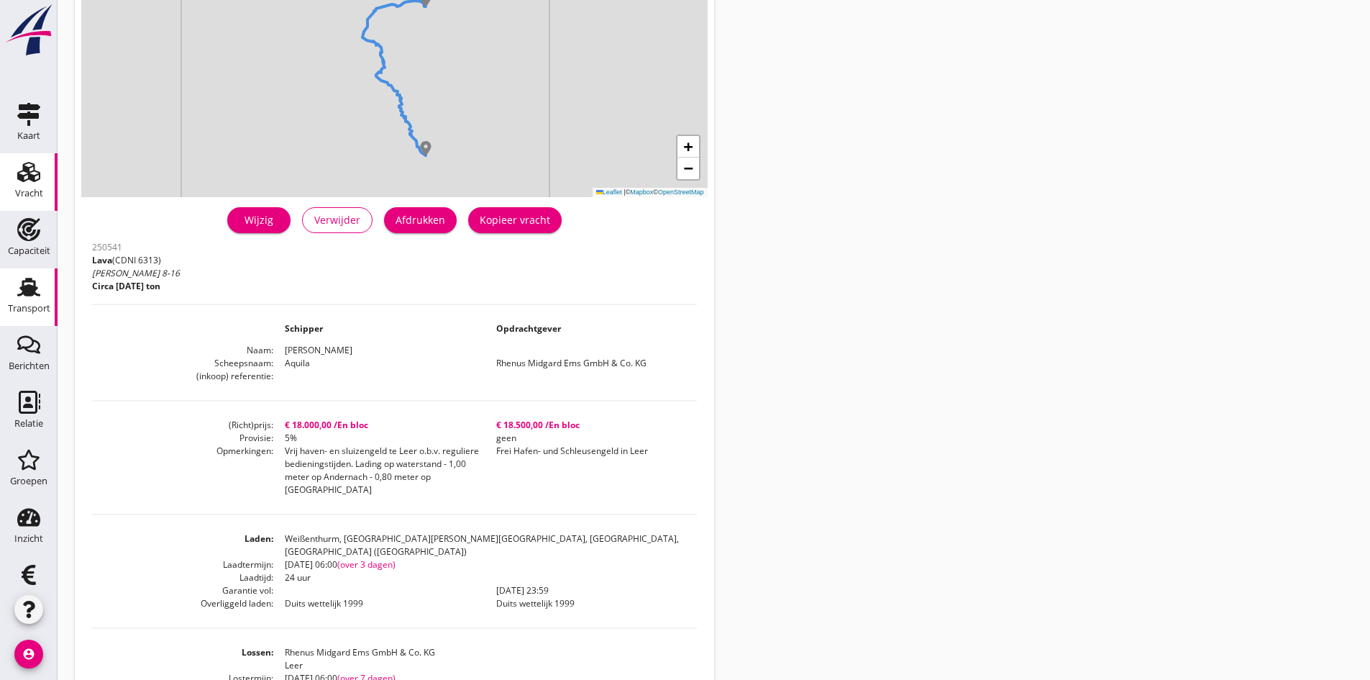
click at [27, 290] on use at bounding box center [28, 287] width 23 height 19
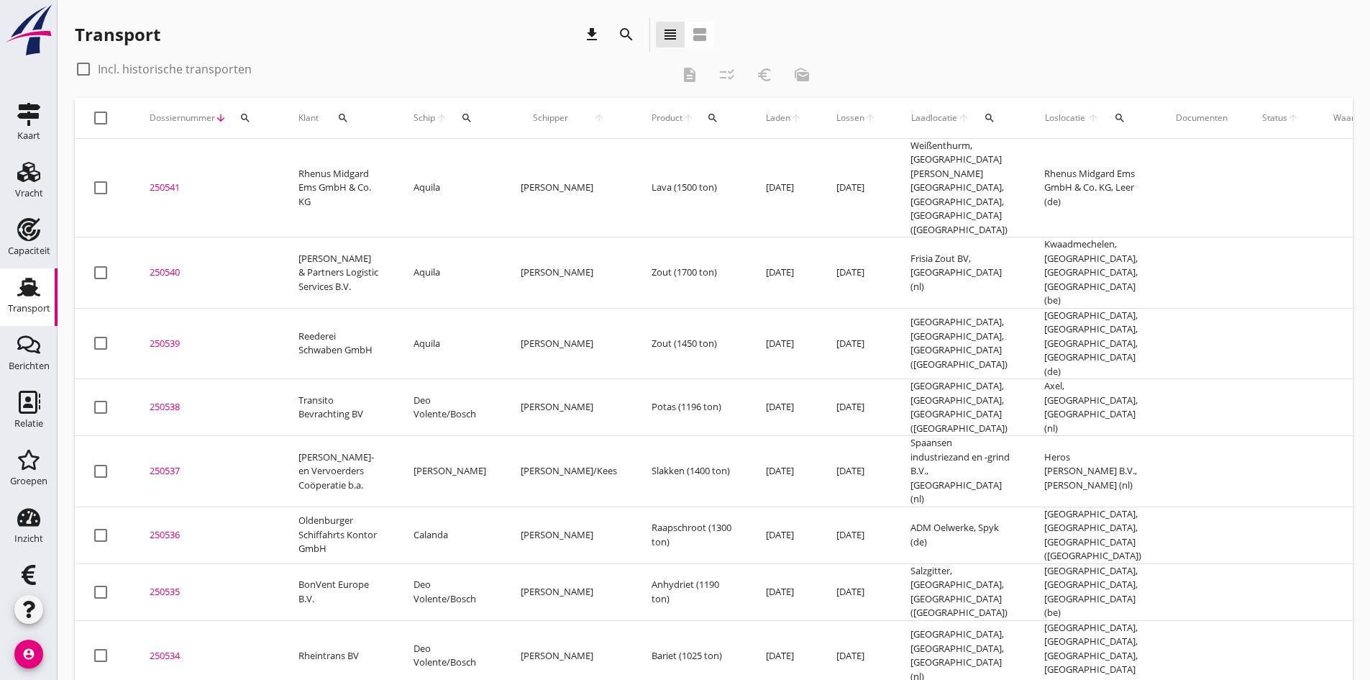
click at [166, 649] on div "250534" at bounding box center [207, 656] width 114 height 14
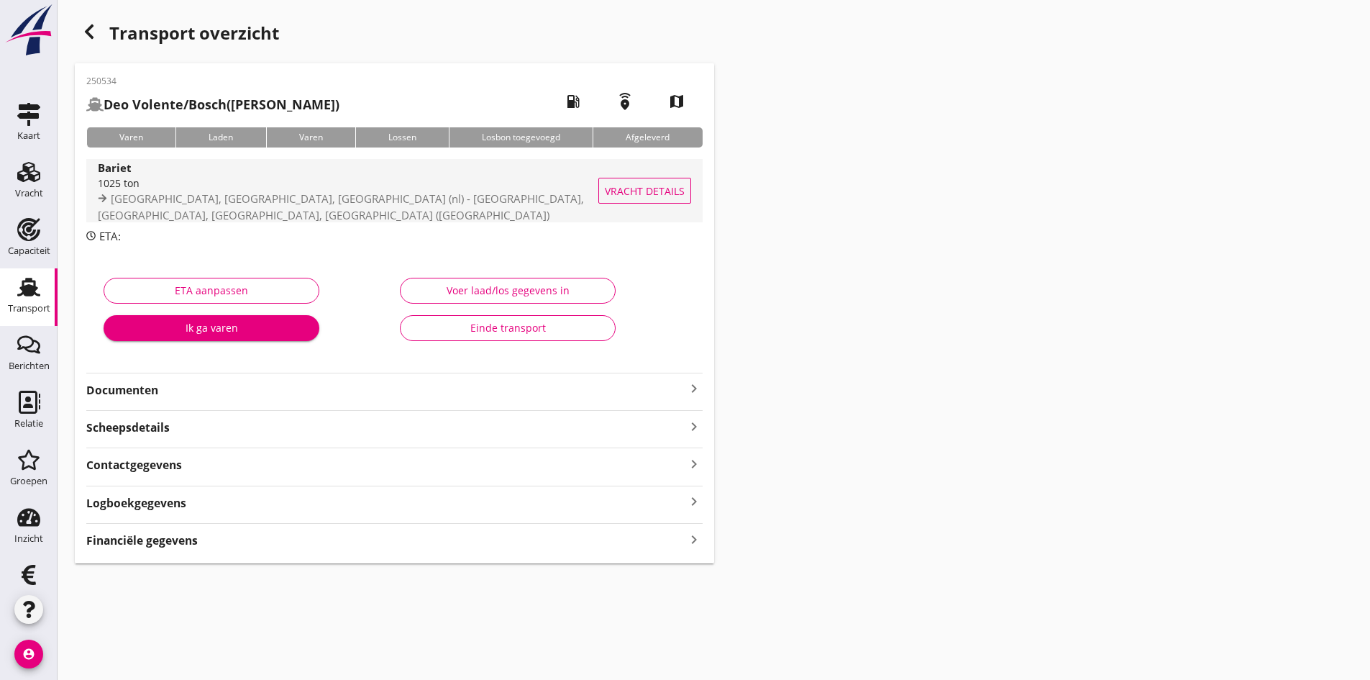
click at [163, 192] on span "Rotterdam, South Holland, Netherlands (nl) - Hildesheim, Kreis Hildesheim, Lowe…" at bounding box center [341, 206] width 486 height 31
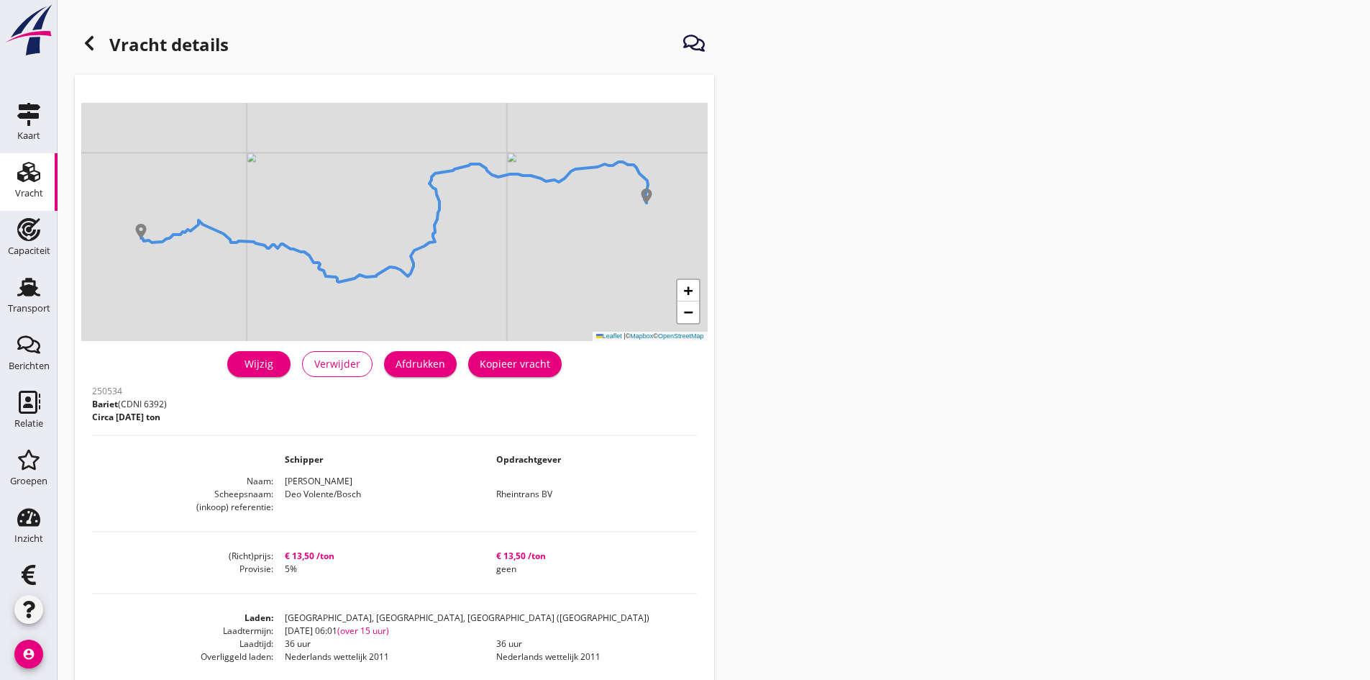
scroll to position [72, 0]
